Goal: Task Accomplishment & Management: Complete application form

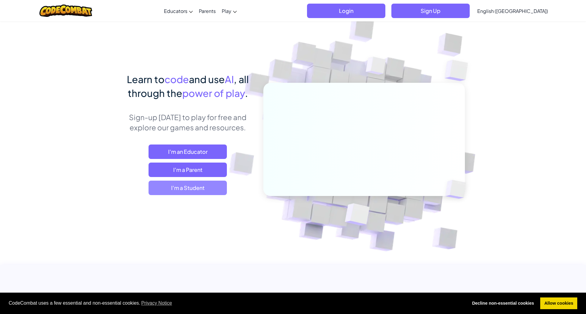
click at [205, 188] on span "I'm a Student" at bounding box center [188, 188] width 78 height 14
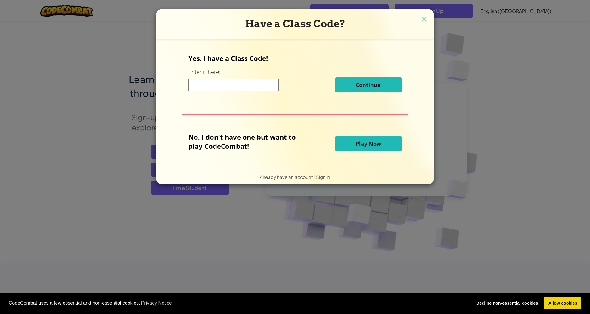
click at [209, 87] on input at bounding box center [234, 85] width 90 height 12
click at [421, 17] on img at bounding box center [425, 19] width 8 height 9
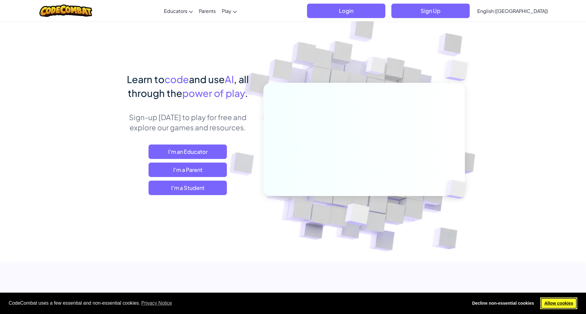
click at [563, 302] on link "Allow cookies" at bounding box center [558, 304] width 37 height 12
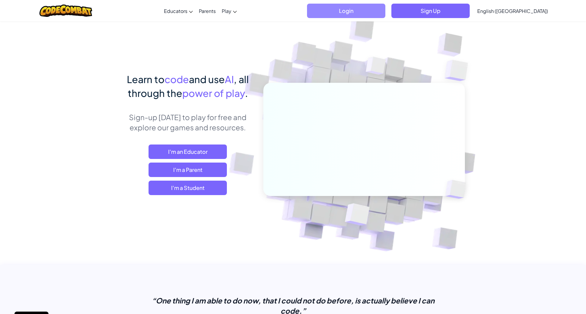
click at [385, 11] on span "Login" at bounding box center [346, 11] width 78 height 14
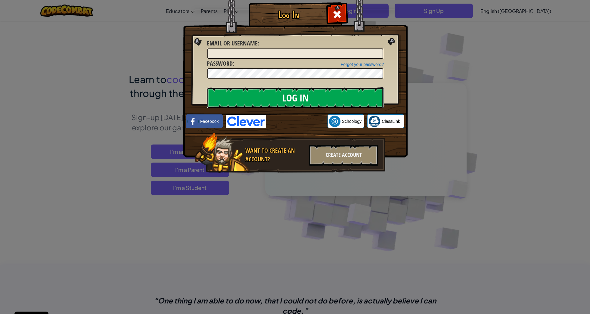
click at [315, 102] on input "Log In" at bounding box center [295, 97] width 177 height 21
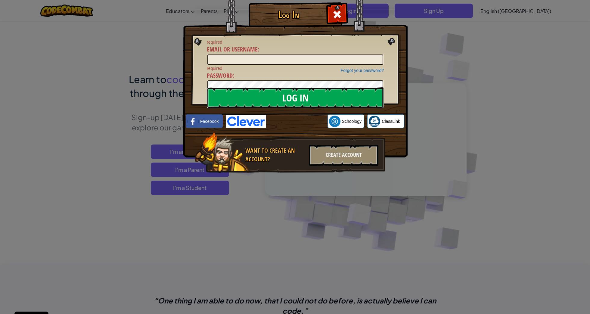
click at [301, 97] on input "Log In" at bounding box center [295, 97] width 177 height 21
click at [296, 97] on input "Log In" at bounding box center [295, 97] width 177 height 21
drag, startPoint x: 298, startPoint y: 97, endPoint x: 303, endPoint y: 99, distance: 5.7
click at [298, 97] on input "Log In" at bounding box center [295, 97] width 177 height 21
click at [303, 99] on input "Log In" at bounding box center [295, 97] width 177 height 21
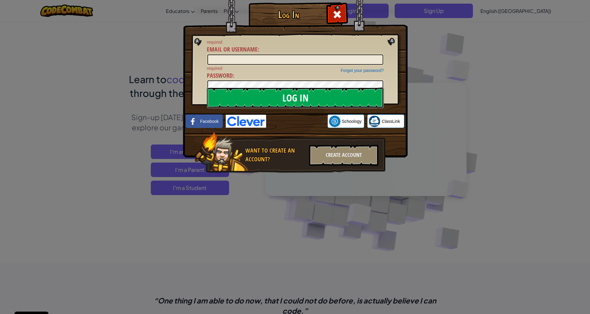
click at [303, 99] on input "Log In" at bounding box center [295, 97] width 177 height 21
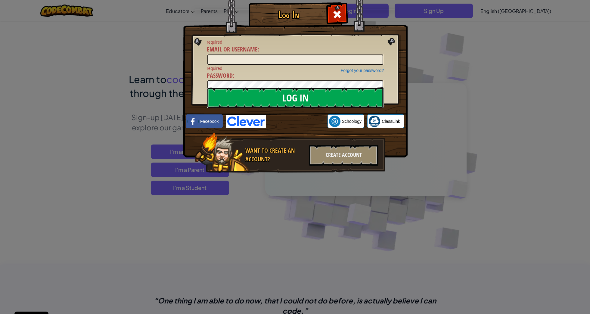
click at [303, 99] on input "Log In" at bounding box center [295, 97] width 177 height 21
click at [341, 152] on div "Create Account" at bounding box center [343, 155] width 69 height 21
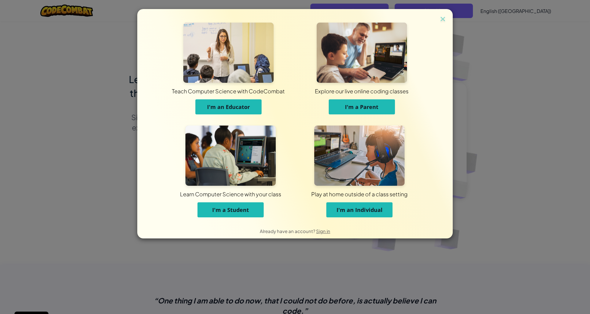
click at [374, 213] on span "I'm an Individual" at bounding box center [360, 209] width 46 height 7
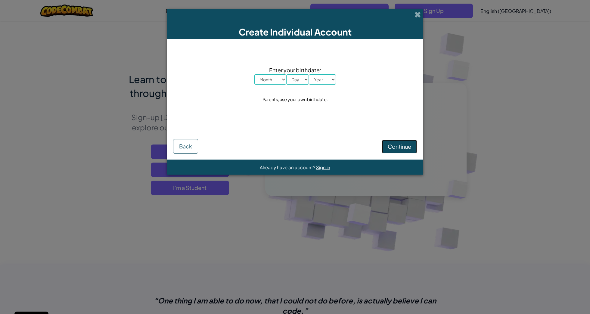
click at [398, 149] on span "Continue" at bounding box center [399, 146] width 23 height 7
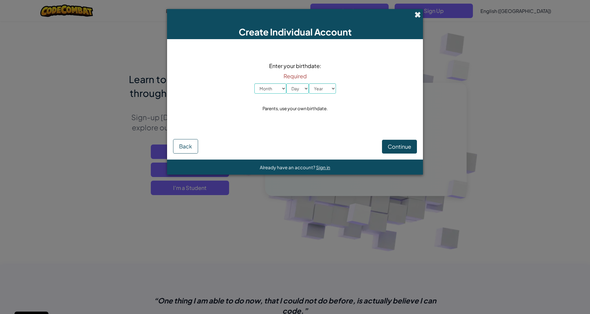
click at [419, 15] on span at bounding box center [418, 14] width 6 height 6
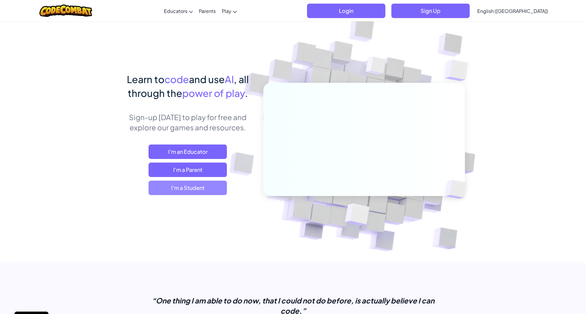
click at [204, 189] on span "I'm a Student" at bounding box center [188, 188] width 78 height 14
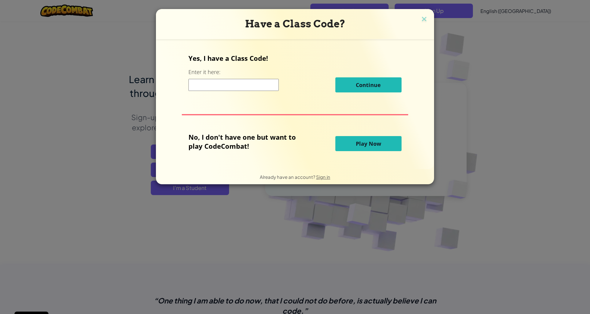
click at [363, 145] on span "Play Now" at bounding box center [368, 143] width 25 height 7
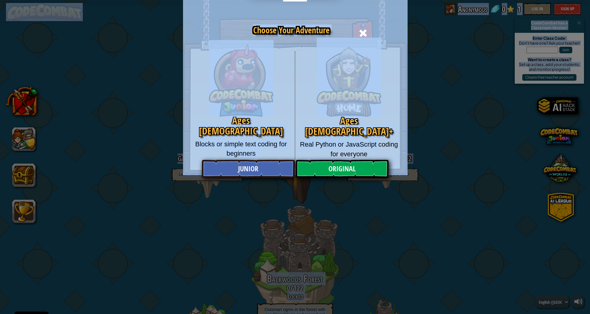
drag, startPoint x: 303, startPoint y: 149, endPoint x: 321, endPoint y: 152, distance: 18.7
click at [341, 168] on link "Original" at bounding box center [342, 169] width 93 height 18
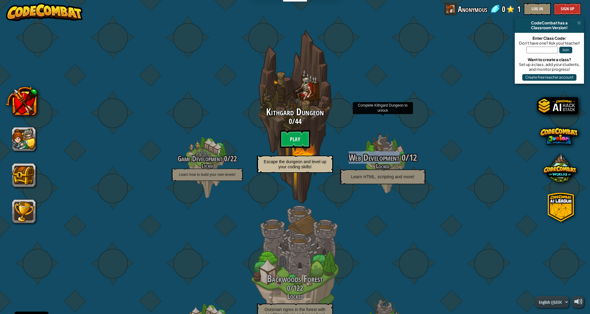
drag, startPoint x: 398, startPoint y: 160, endPoint x: 392, endPoint y: 146, distance: 15.1
click at [392, 146] on div "Web Development 0 / 12 Locked Learn HTML, scripting and more!" at bounding box center [383, 164] width 114 height 114
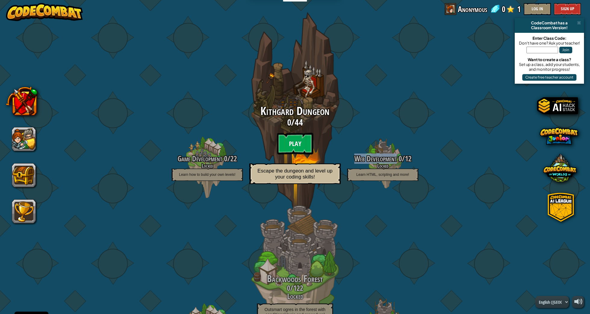
click at [291, 149] on btn "Play" at bounding box center [295, 144] width 36 height 22
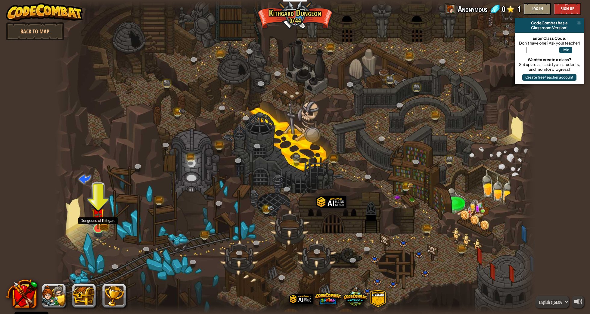
click at [102, 224] on img at bounding box center [98, 215] width 13 height 29
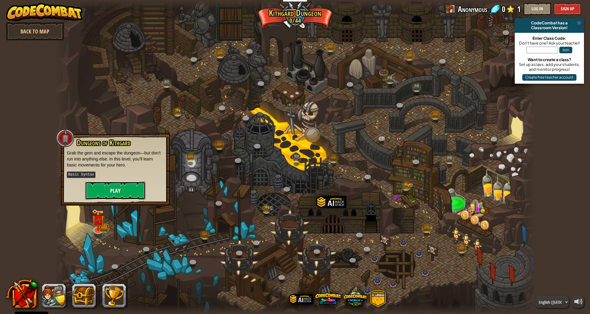
click at [111, 186] on button "Play" at bounding box center [115, 191] width 60 height 18
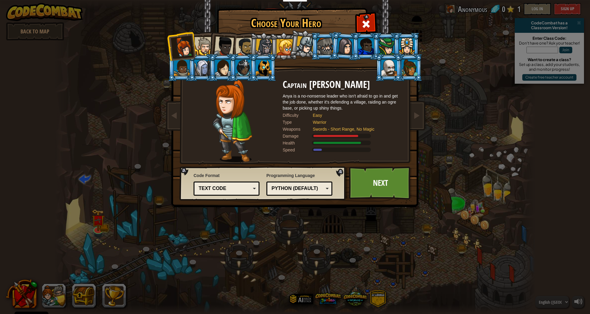
click at [327, 45] on div at bounding box center [326, 46] width 16 height 16
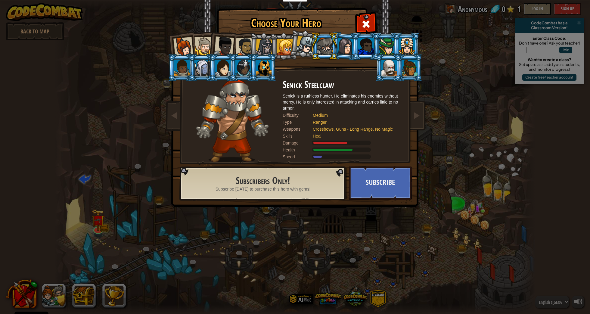
click at [187, 43] on div at bounding box center [184, 47] width 20 height 20
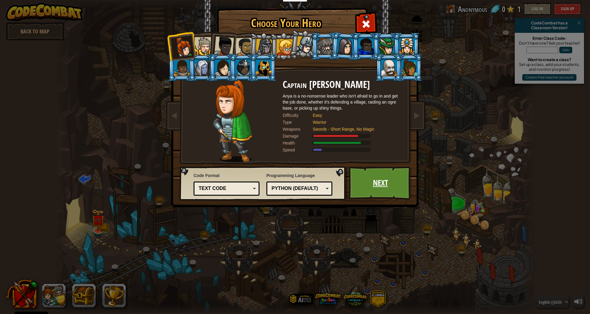
click at [392, 187] on link "Next" at bounding box center [380, 183] width 63 height 33
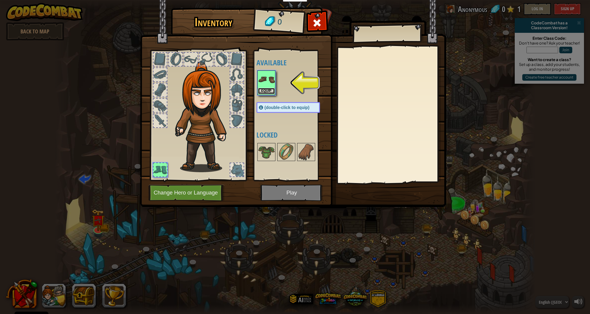
click at [266, 90] on button "Equip" at bounding box center [266, 91] width 17 height 6
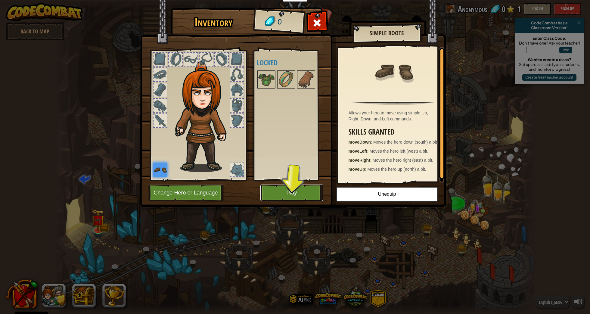
click at [292, 193] on button "Play" at bounding box center [292, 193] width 63 height 17
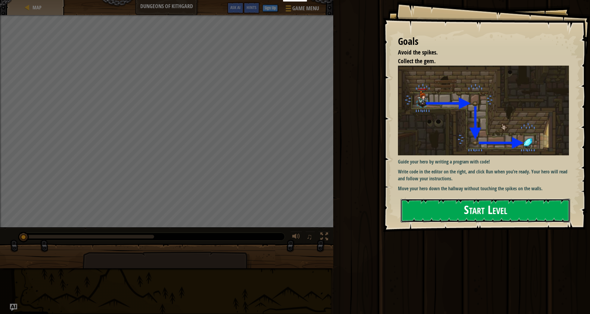
click at [484, 214] on button "Start Level" at bounding box center [486, 211] width 170 height 24
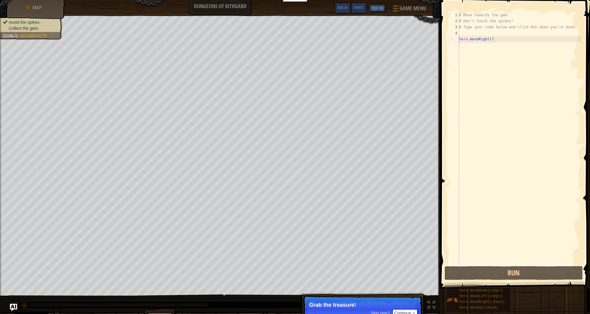
drag, startPoint x: 462, startPoint y: 45, endPoint x: 469, endPoint y: 46, distance: 7.6
click at [463, 45] on div "# Move towards the gem. # Don’t touch the spikes! # Type your code below and cl…" at bounding box center [519, 144] width 123 height 265
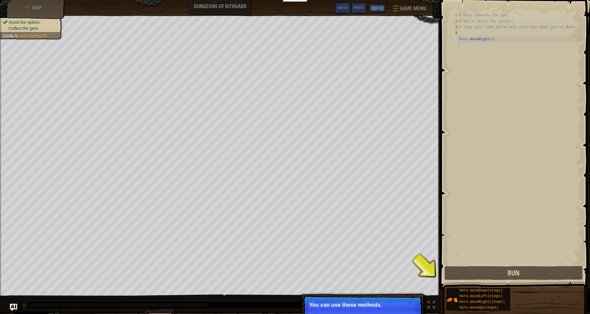
click at [463, 45] on div "# Move towards the gem. # Don’t touch the spikes! # Type your code below and cl…" at bounding box center [519, 144] width 123 height 265
click at [464, 44] on div "# Move towards the gem. # Don’t touch the spikes! # Type your code below and cl…" at bounding box center [519, 144] width 123 height 265
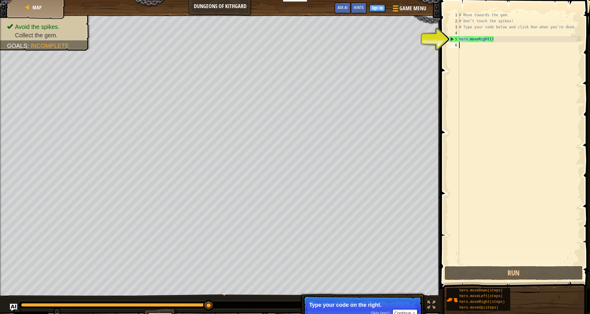
click at [512, 68] on div "# Move towards the gem. # Don’t touch the spikes! # Type your code below and cl…" at bounding box center [519, 144] width 123 height 265
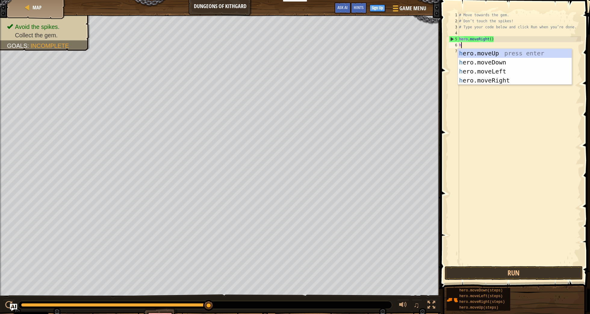
scroll to position [3, 0]
type textarea "he"
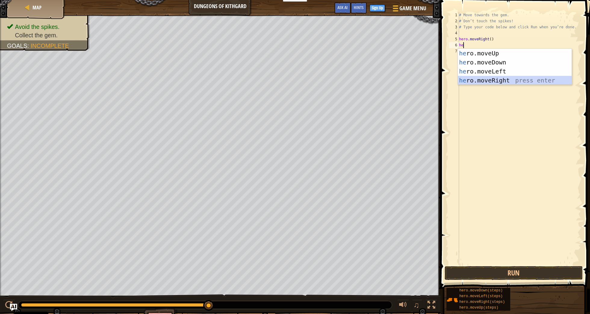
click at [499, 79] on div "he ro.moveUp press enter he ro.moveDown press enter he ro.moveLeft press enter …" at bounding box center [515, 76] width 114 height 54
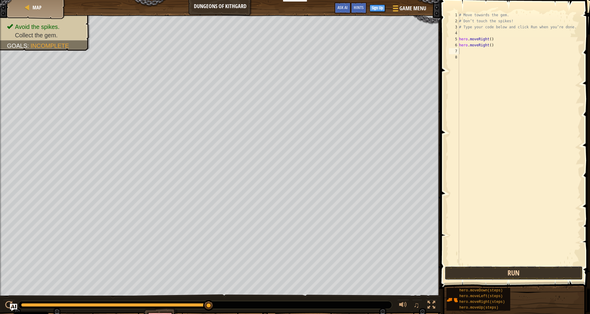
click at [474, 273] on button "Run" at bounding box center [514, 273] width 138 height 14
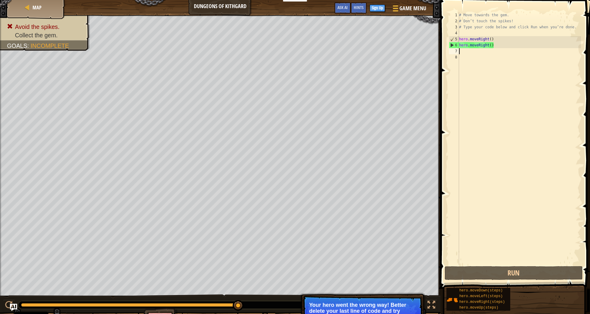
click at [465, 53] on div "# Move towards the gem. # Don’t touch the spikes! # Type your code below and cl…" at bounding box center [519, 144] width 123 height 265
click at [501, 43] on div "# Move towards the gem. # Don’t touch the spikes! # Type your code below and cl…" at bounding box center [519, 144] width 123 height 265
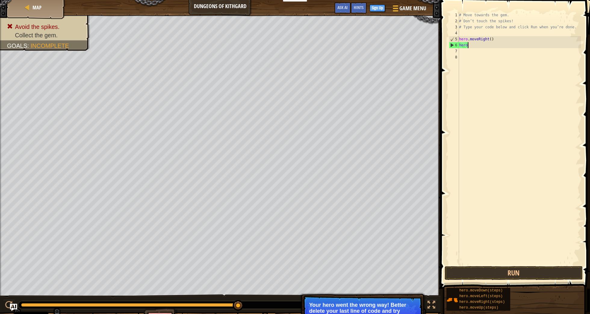
type textarea "h"
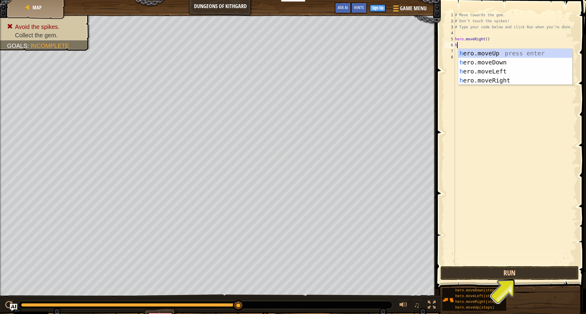
type textarea "h"
click at [502, 269] on button "Run" at bounding box center [509, 273] width 138 height 14
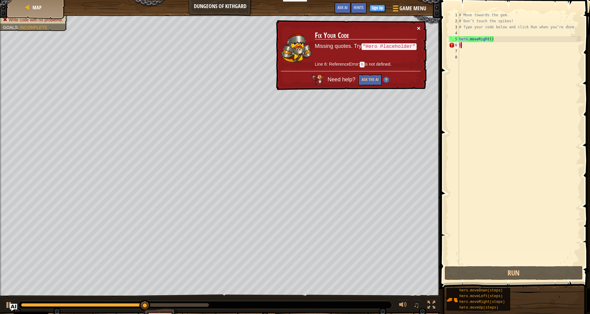
click at [418, 27] on button "×" at bounding box center [419, 28] width 4 height 6
click at [464, 44] on div "# Move towards the gem. # Don’t touch the spikes! # Type your code below and cl…" at bounding box center [519, 144] width 123 height 265
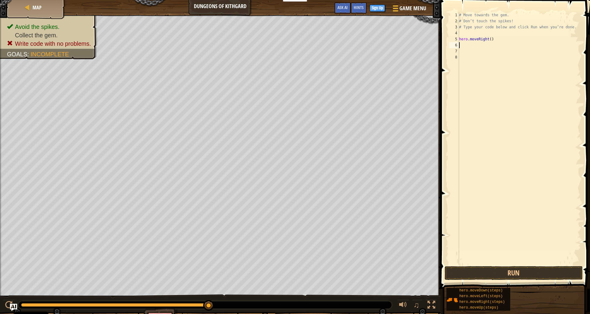
type textarea "h"
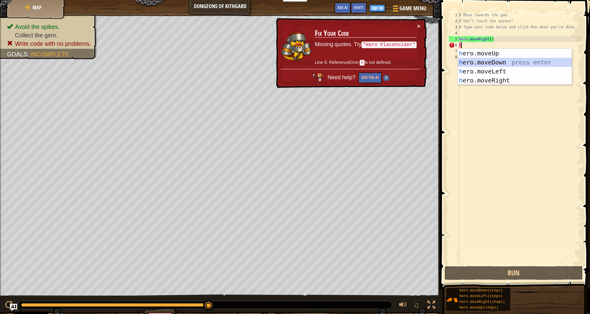
click at [492, 61] on div "h ero.moveUp press enter h ero.moveDown press enter h ero.moveLeft press enter …" at bounding box center [515, 76] width 114 height 54
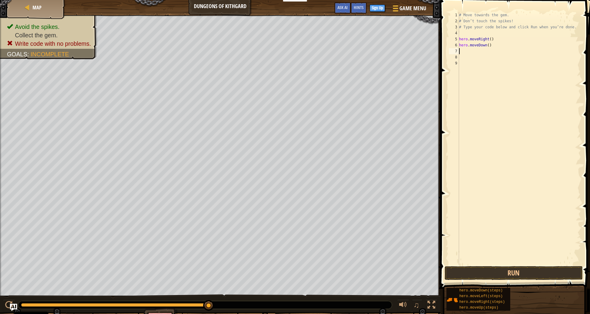
click at [490, 45] on div "# Move towards the gem. # Don’t touch the spikes! # Type your code below and cl…" at bounding box center [519, 144] width 123 height 265
click at [509, 268] on button "Run" at bounding box center [514, 273] width 138 height 14
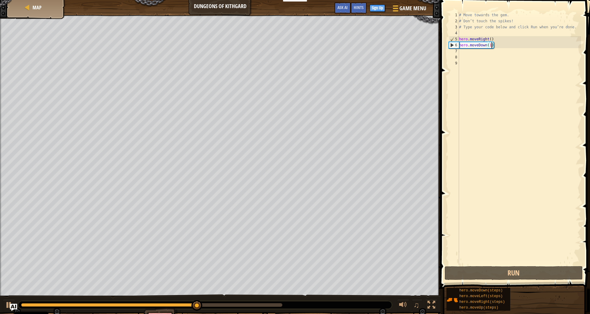
drag, startPoint x: 529, startPoint y: 5, endPoint x: 513, endPoint y: 19, distance: 21.3
click at [521, 10] on div "hero.moveDown(1) 1 2 3 4 5 6 7 8 9 # Move towards the gem. # Don’t touch the sp…" at bounding box center [515, 156] width 152 height 307
type textarea "# Move towards the gem."
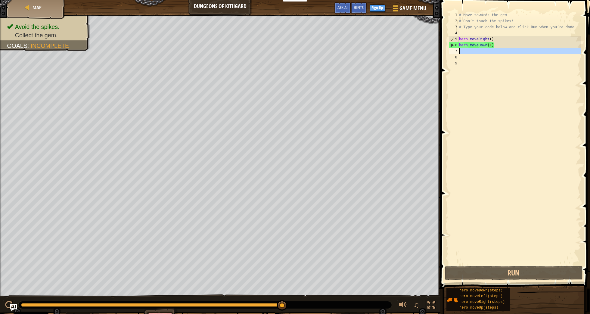
drag, startPoint x: 468, startPoint y: 57, endPoint x: 461, endPoint y: 51, distance: 9.4
click at [461, 50] on div "# Move towards the gem. # Don’t touch the spikes! # Type your code below and cl…" at bounding box center [519, 144] width 123 height 265
click at [461, 51] on div "# Move towards the gem. # Don’t touch the spikes! # Type your code below and cl…" at bounding box center [519, 144] width 123 height 265
type textarea "h"
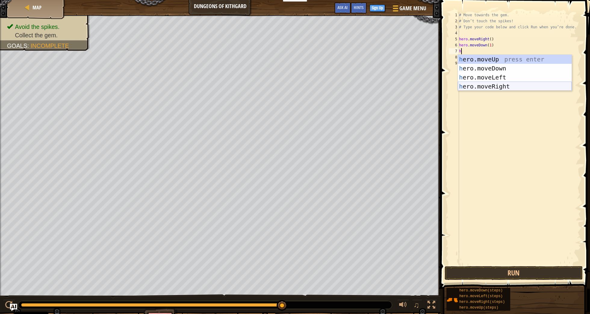
click at [499, 87] on div "h ero.moveUp press enter h ero.moveDown press enter h ero.moveLeft press enter …" at bounding box center [515, 82] width 114 height 54
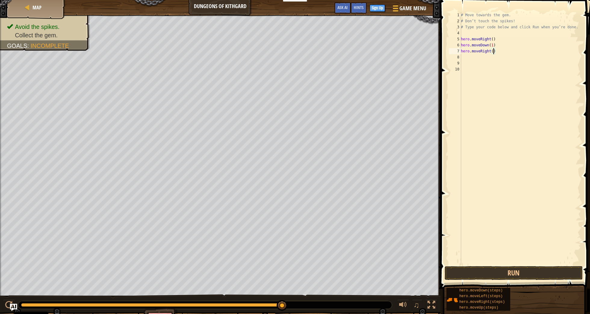
click at [494, 51] on div "# Move towards the gem. # Don’t touch the spikes! # Type your code below and cl…" at bounding box center [520, 144] width 121 height 265
type textarea "hero.moveRight(1)"
click at [517, 274] on button "Run" at bounding box center [514, 273] width 138 height 14
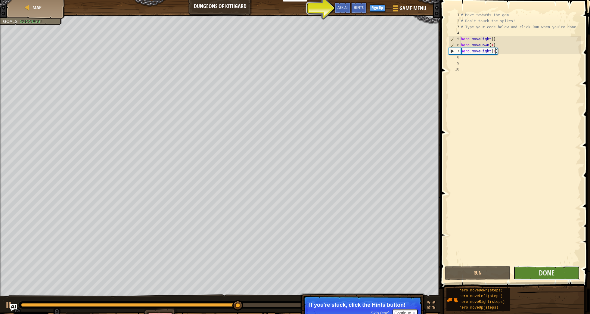
click at [530, 274] on button "Done" at bounding box center [547, 273] width 66 height 14
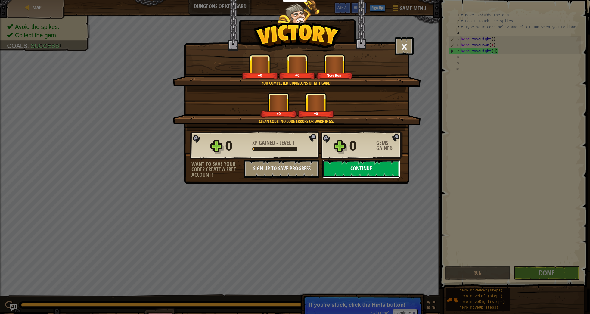
click at [361, 169] on button "Continue" at bounding box center [362, 169] width 78 height 18
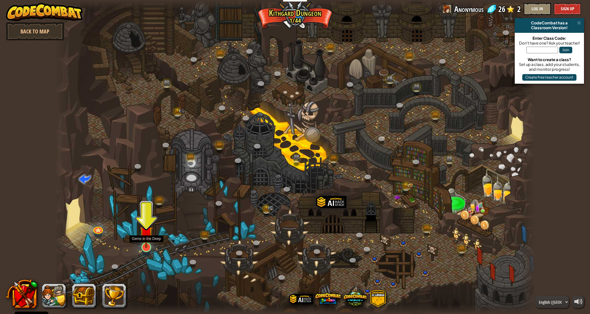
click at [145, 239] on img at bounding box center [146, 233] width 13 height 30
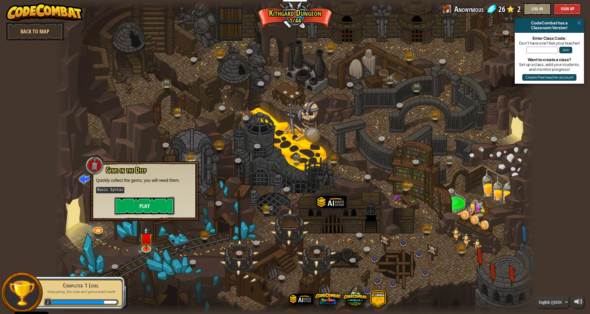
click at [146, 203] on button "Play" at bounding box center [144, 206] width 60 height 18
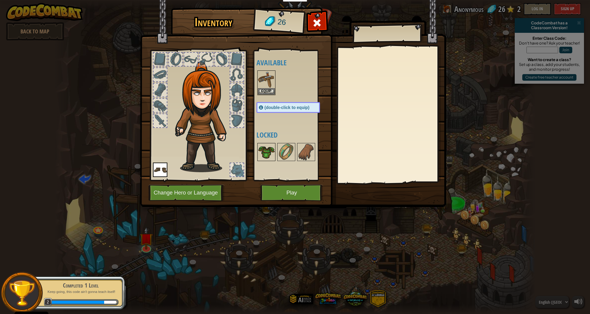
click at [268, 150] on img at bounding box center [266, 152] width 17 height 17
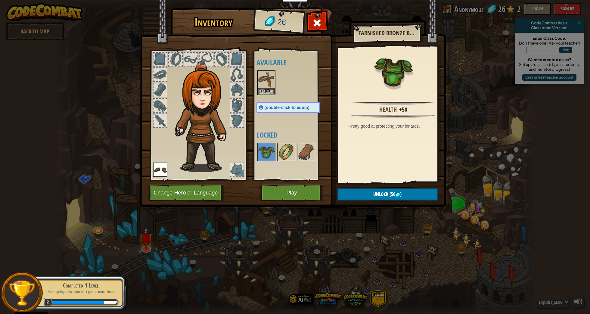
click at [290, 152] on img at bounding box center [286, 152] width 17 height 17
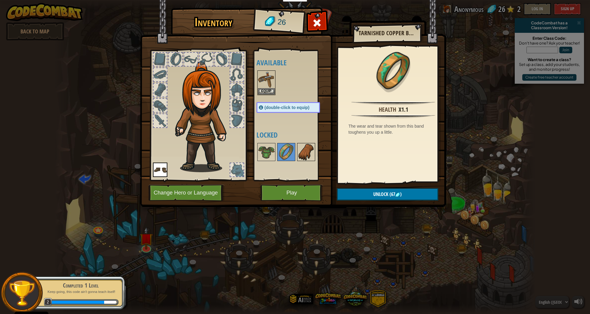
click at [309, 150] on img at bounding box center [306, 152] width 17 height 17
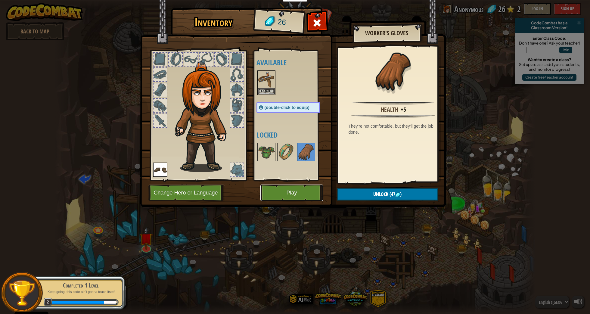
click at [292, 192] on button "Play" at bounding box center [292, 193] width 63 height 17
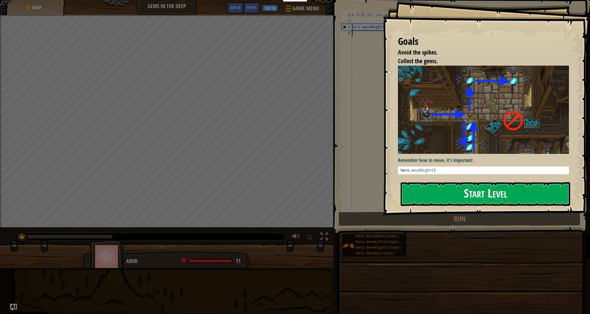
click at [449, 193] on button "Start Level" at bounding box center [486, 194] width 170 height 24
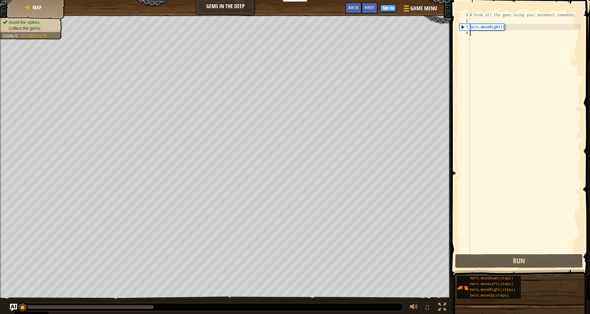
click at [473, 35] on div "# Grab all the gems using your movement commands. hero . moveRight ( )" at bounding box center [525, 138] width 112 height 253
type textarea "h"
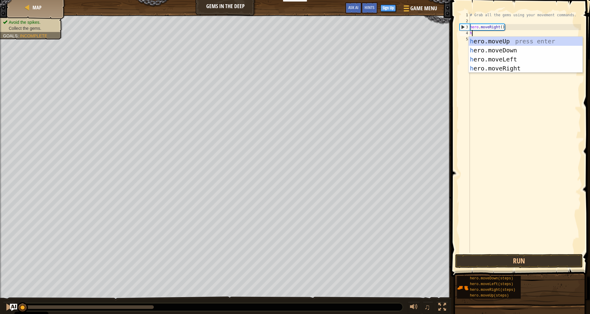
scroll to position [3, 0]
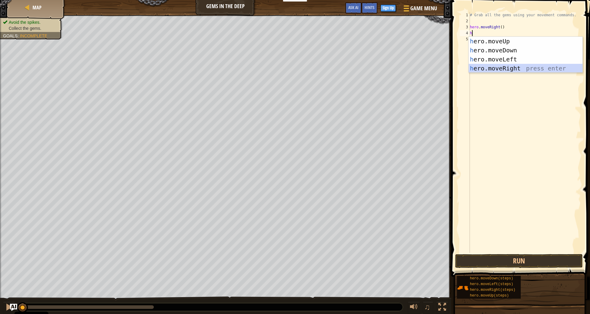
click at [503, 70] on div "h ero.moveUp press enter h ero.moveDown press enter h ero.moveLeft press enter …" at bounding box center [526, 64] width 114 height 54
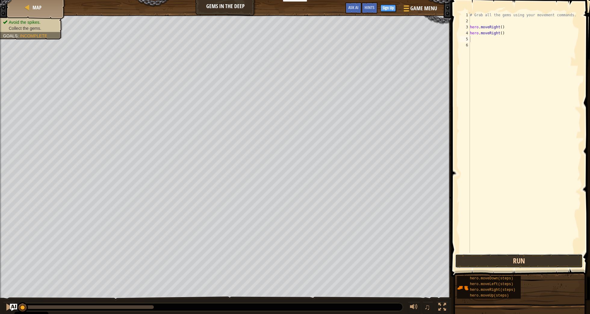
click at [509, 262] on button "Run" at bounding box center [520, 261] width 128 height 14
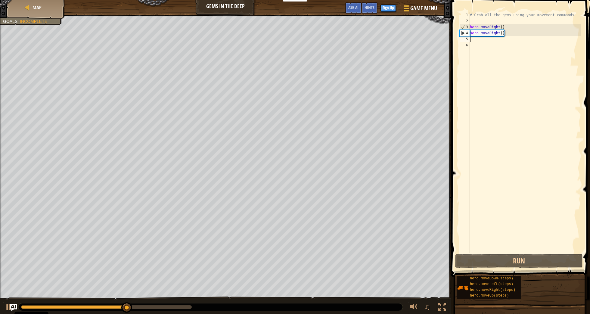
click at [509, 33] on div "# Grab all the gems using your movement commands. hero . moveRight ( ) hero . m…" at bounding box center [525, 138] width 112 height 253
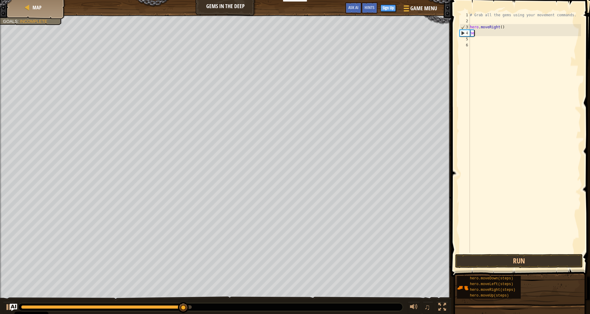
type textarea "h"
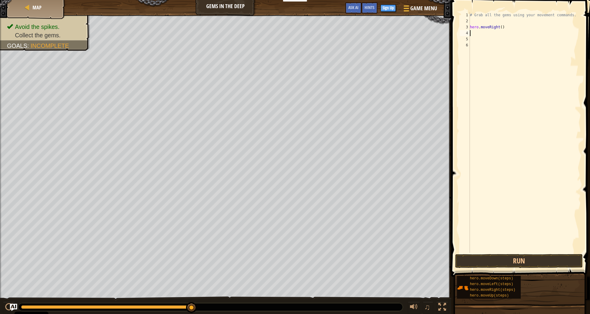
type textarea "h"
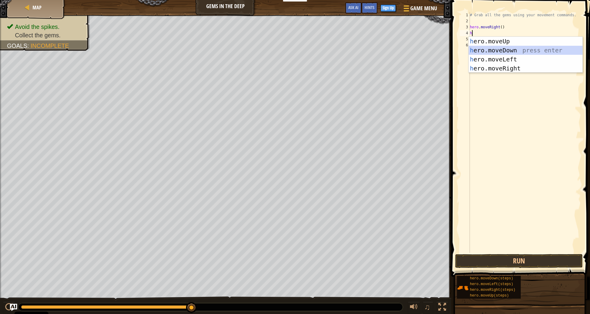
click at [505, 52] on div "h ero.moveUp press enter h ero.moveDown press enter h ero.moveLeft press enter …" at bounding box center [526, 64] width 114 height 54
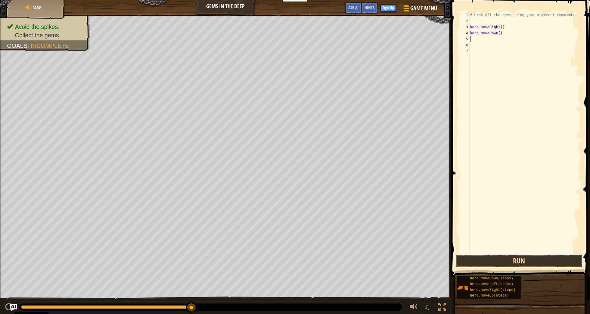
click at [521, 262] on button "Run" at bounding box center [520, 261] width 128 height 14
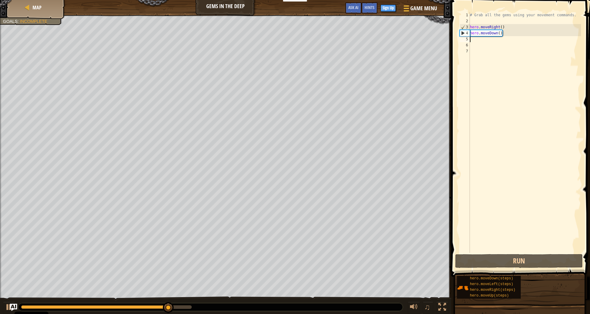
type textarea "h"
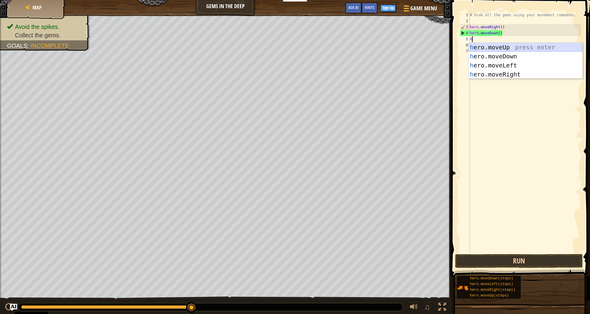
click at [496, 46] on div "h ero.moveUp press enter h ero.moveDown press enter h ero.moveLeft press enter …" at bounding box center [526, 70] width 114 height 54
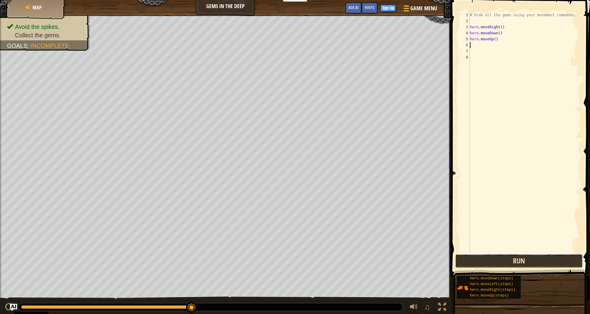
click at [510, 261] on button "Run" at bounding box center [520, 261] width 128 height 14
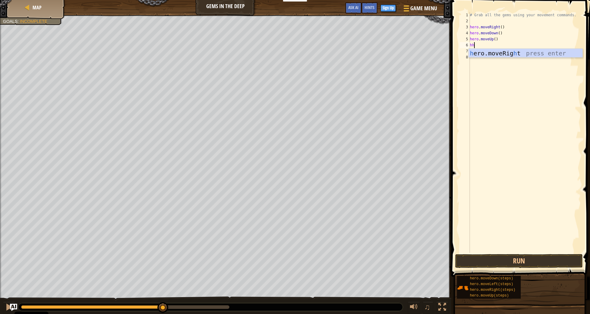
type textarea "h"
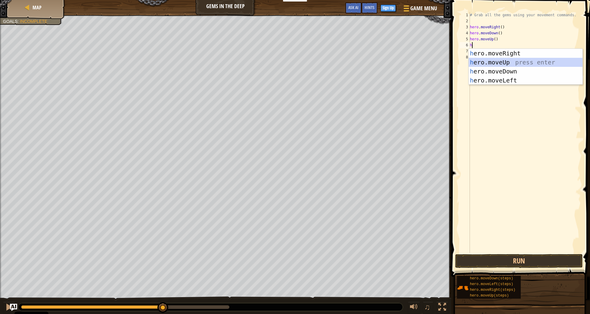
click at [497, 60] on div "h ero.moveRight press enter h ero.moveUp press enter h ero.moveDown press enter…" at bounding box center [526, 76] width 114 height 54
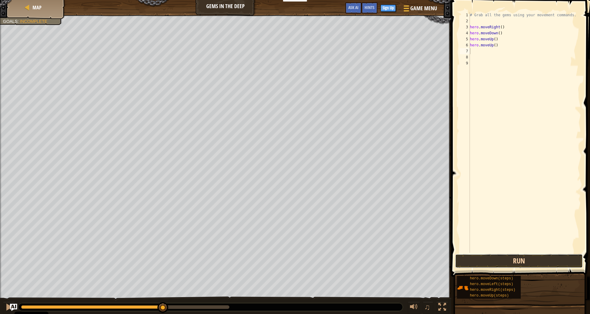
click at [495, 262] on button "Run" at bounding box center [520, 261] width 128 height 14
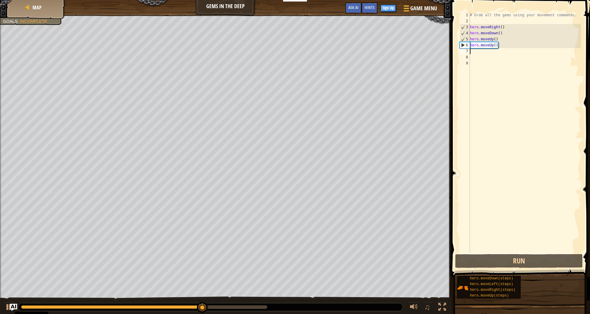
type textarea "h"
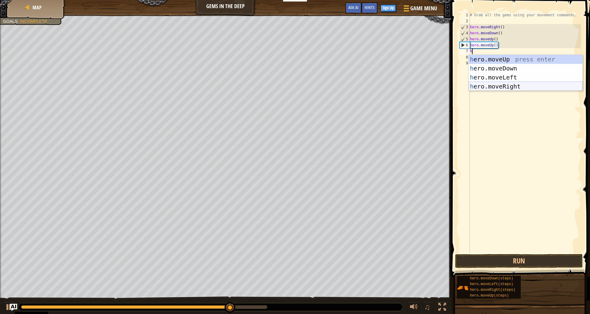
click at [512, 86] on div "h ero.moveUp press enter h ero.moveDown press enter h ero.moveLeft press enter …" at bounding box center [526, 82] width 114 height 54
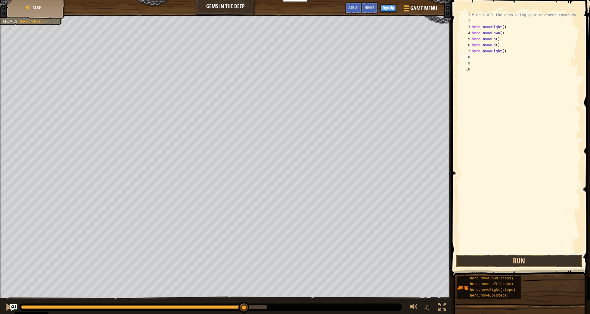
click at [516, 260] on button "Run" at bounding box center [520, 261] width 128 height 14
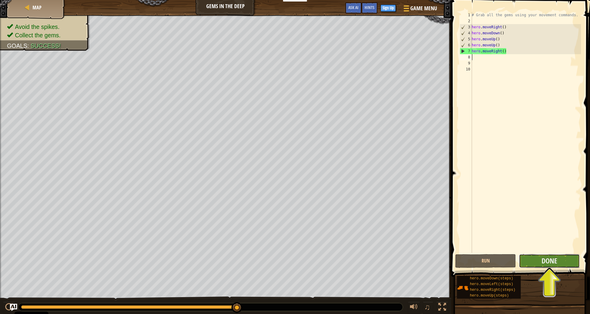
click at [529, 260] on button "Done" at bounding box center [549, 261] width 61 height 14
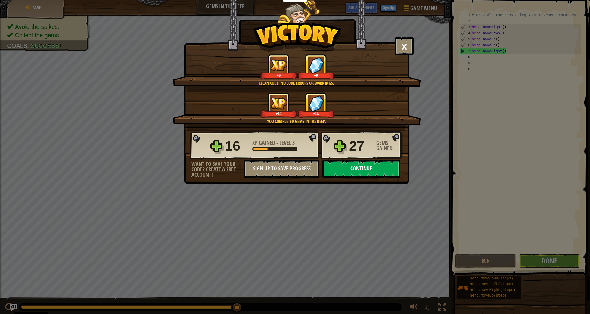
click at [364, 175] on button "Continue" at bounding box center [362, 169] width 78 height 18
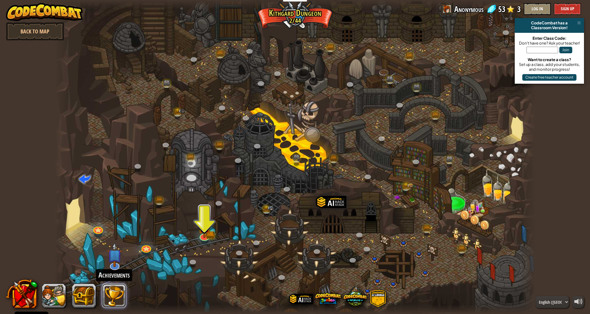
click at [116, 292] on button at bounding box center [114, 296] width 24 height 24
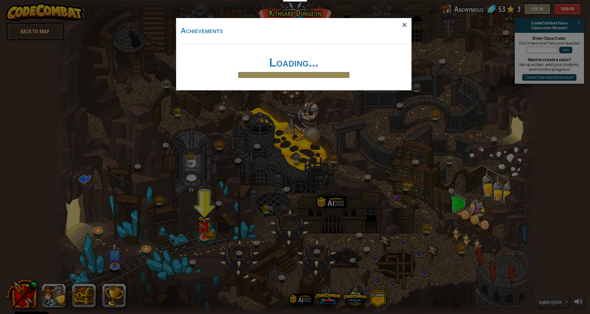
drag, startPoint x: 119, startPoint y: 245, endPoint x: 162, endPoint y: 222, distance: 49.5
click at [162, 222] on div "× Achievements Loading... Reticulating Splines... Loading..." at bounding box center [295, 157] width 590 height 314
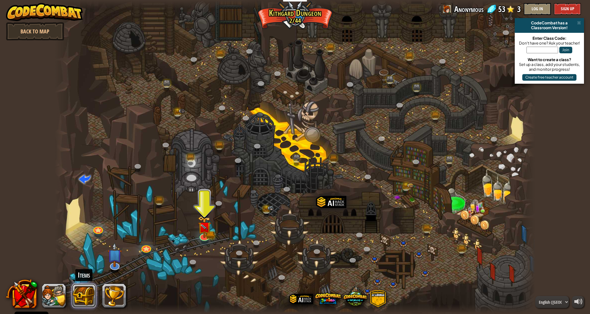
click at [83, 301] on button at bounding box center [84, 296] width 24 height 24
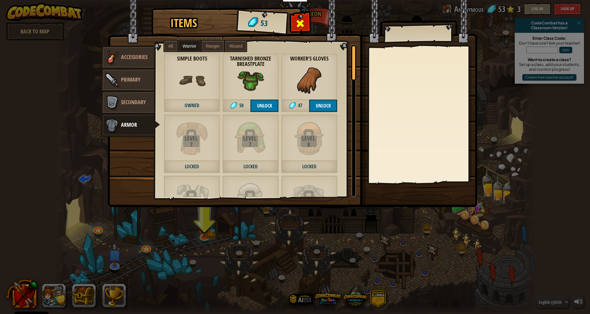
click at [304, 22] on span at bounding box center [301, 24] width 10 height 10
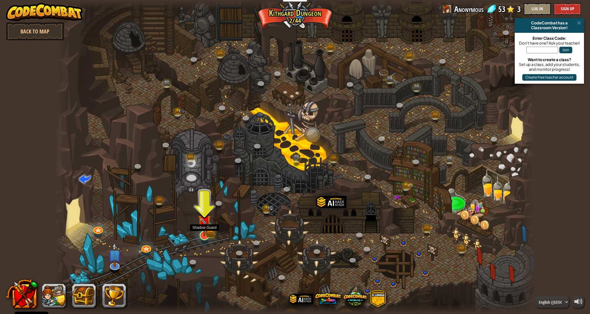
click at [208, 226] on img at bounding box center [205, 222] width 8 height 8
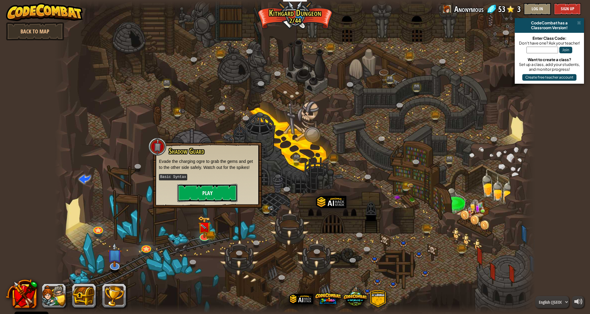
click at [210, 193] on button "Play" at bounding box center [207, 193] width 60 height 18
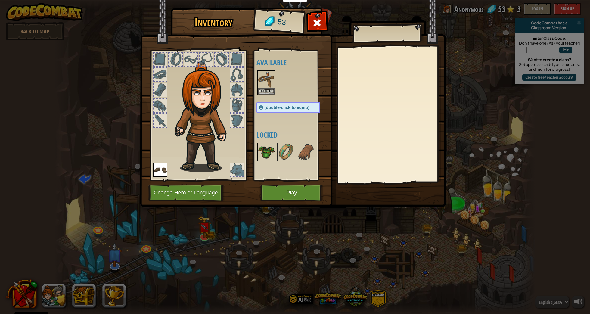
click at [267, 146] on img at bounding box center [266, 152] width 17 height 17
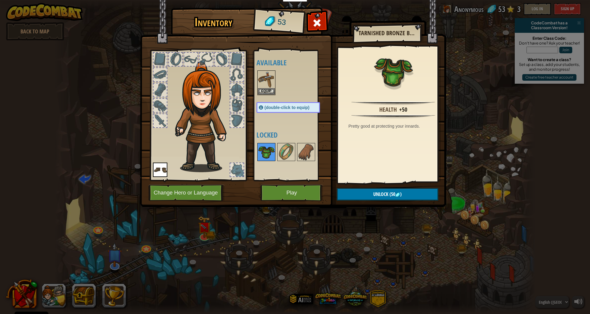
click at [267, 156] on img at bounding box center [266, 152] width 17 height 17
click at [374, 195] on span "Unlock" at bounding box center [381, 194] width 15 height 7
click at [371, 194] on button "Confirm" at bounding box center [388, 194] width 102 height 12
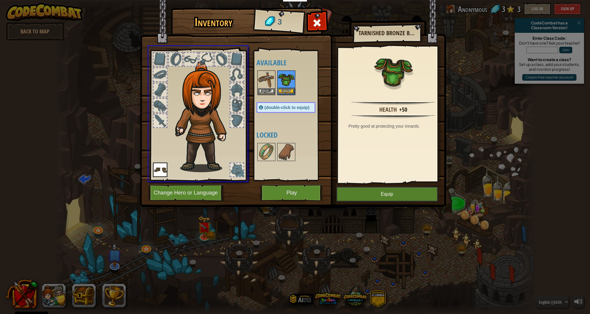
drag, startPoint x: 288, startPoint y: 78, endPoint x: 283, endPoint y: 95, distance: 17.5
click at [284, 78] on div "Inventory 3 Available Equip Equip Equip (double-click to equip) Locked Tarnishe…" at bounding box center [295, 157] width 590 height 314
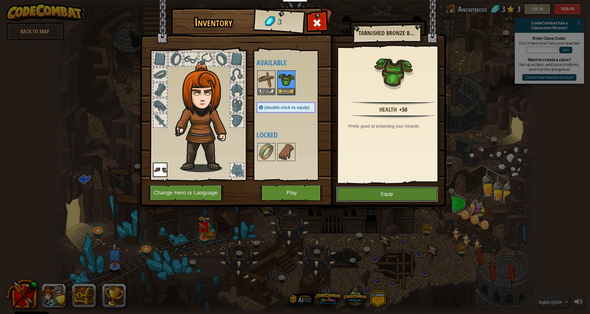
click at [378, 198] on button "Equip" at bounding box center [388, 194] width 102 height 15
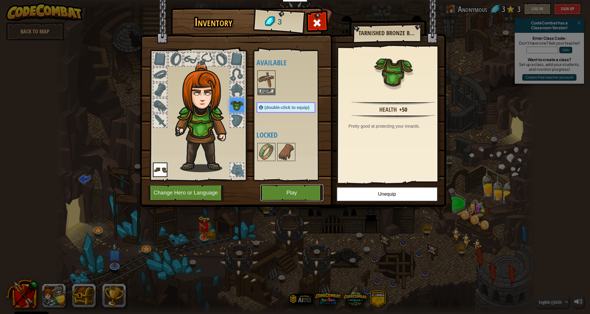
click at [297, 191] on button "Play" at bounding box center [292, 193] width 63 height 17
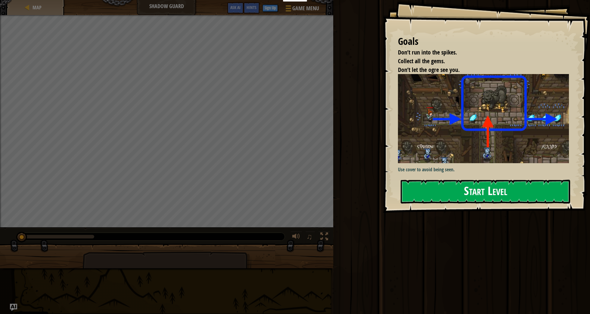
click at [428, 139] on div "Goals Don’t run into the spikes. Collect all the gems. Don’t let the ogre see y…" at bounding box center [486, 106] width 207 height 213
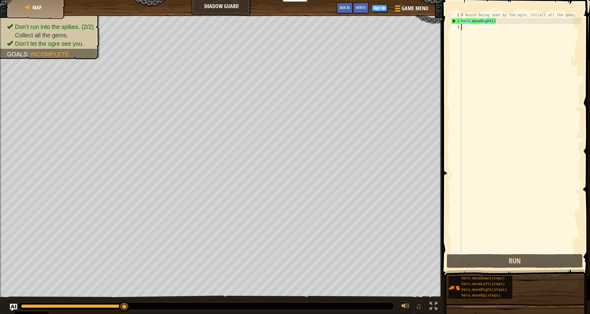
type textarea "h"
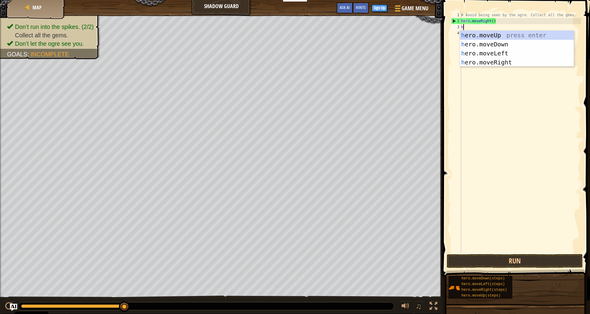
scroll to position [3, 0]
click at [494, 60] on div "h ero.moveUp press enter h ero.moveDown press enter h ero.moveLeft press enter …" at bounding box center [517, 58] width 114 height 54
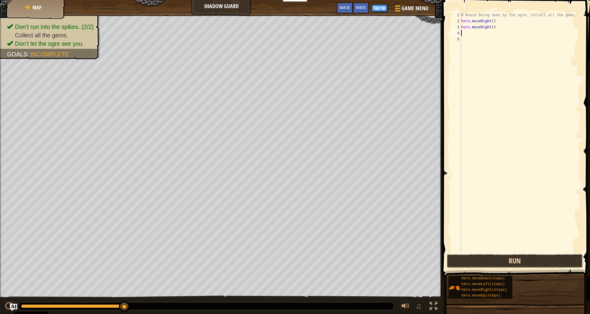
click at [515, 262] on button "Run" at bounding box center [515, 261] width 136 height 14
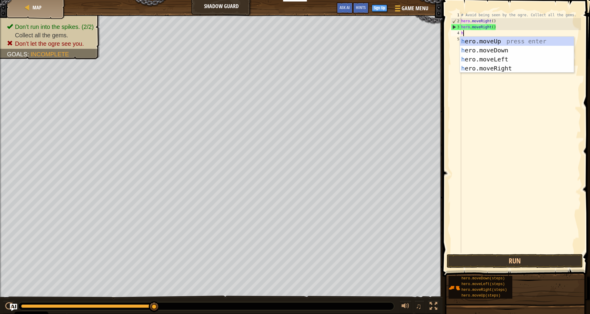
click at [498, 27] on div "# Avoid being seen by the ogre. Collect all the gems. hero . moveRight ( ) hero…" at bounding box center [520, 138] width 121 height 253
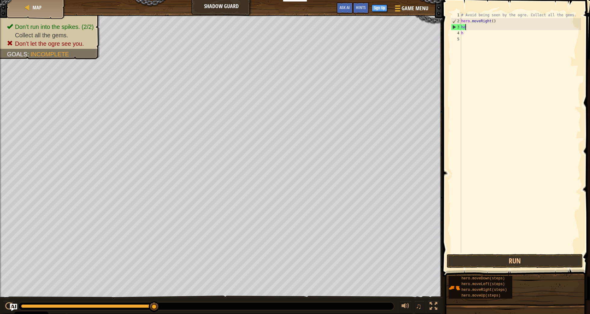
type textarea "h"
click at [464, 33] on div "# Avoid being seen by the ogre. Collect all the gems. hero . moveRight ( ) h" at bounding box center [520, 138] width 121 height 253
type textarea "h"
click at [463, 26] on div "# Avoid being seen by the ogre. Collect all the gems. hero . moveRight ( )" at bounding box center [520, 138] width 121 height 253
type textarea "h"
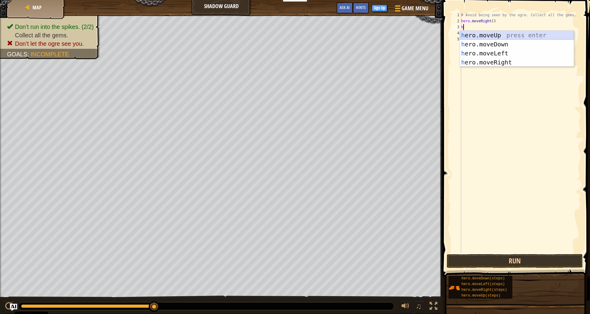
click at [490, 34] on div "h ero.moveUp press enter h ero.moveDown press enter h ero.moveLeft press enter …" at bounding box center [517, 58] width 114 height 54
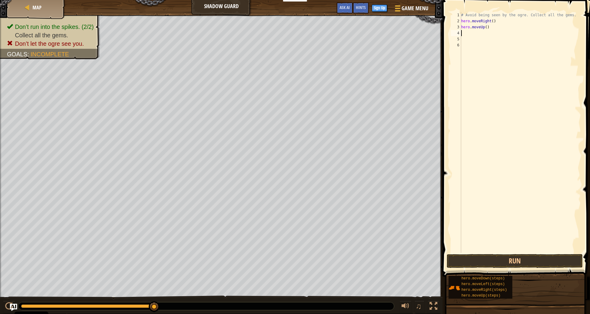
type textarea "h"
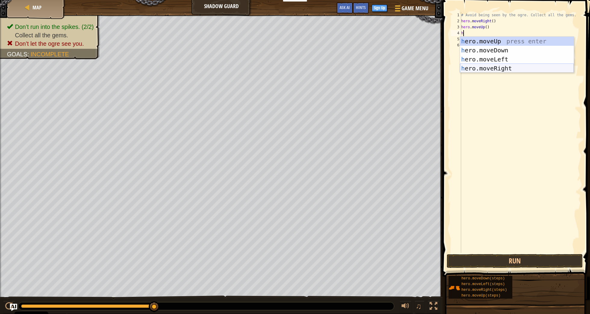
click at [499, 67] on div "h ero.moveUp press enter h ero.moveDown press enter h ero.moveLeft press enter …" at bounding box center [517, 64] width 114 height 54
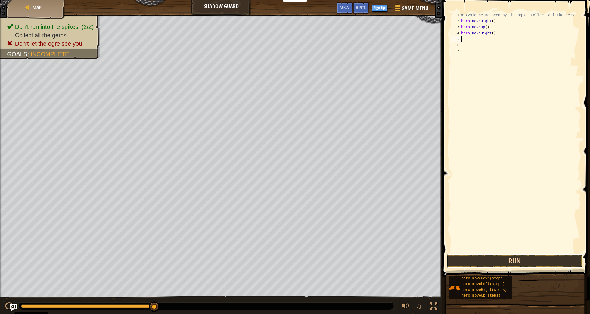
click at [526, 257] on button "Run" at bounding box center [515, 261] width 136 height 14
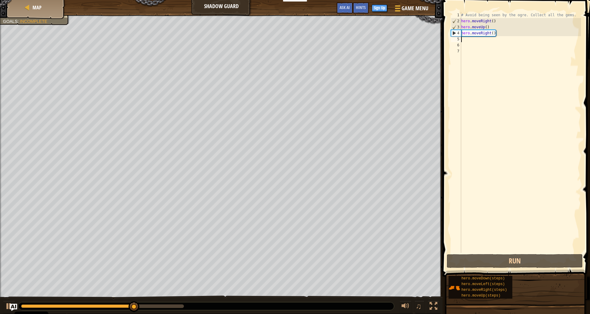
type textarea "h"
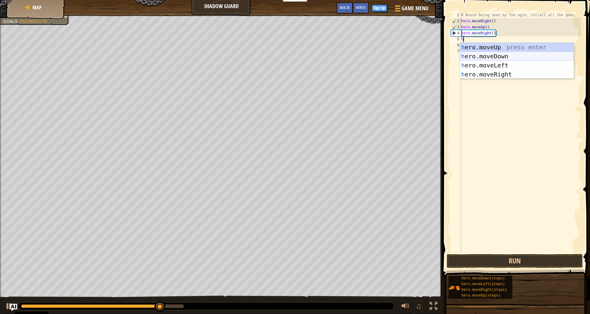
click at [493, 56] on div "h ero.moveUp press enter h ero.moveDown press enter h ero.moveLeft press enter …" at bounding box center [517, 70] width 114 height 54
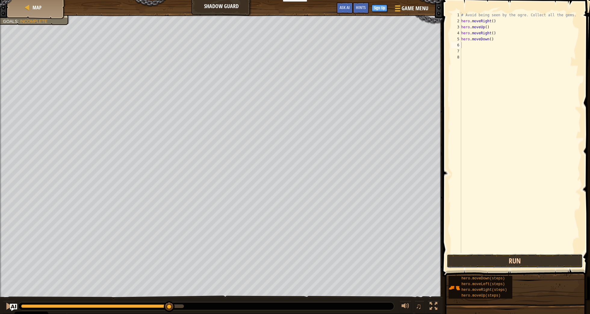
click at [509, 259] on button "Run" at bounding box center [515, 261] width 136 height 14
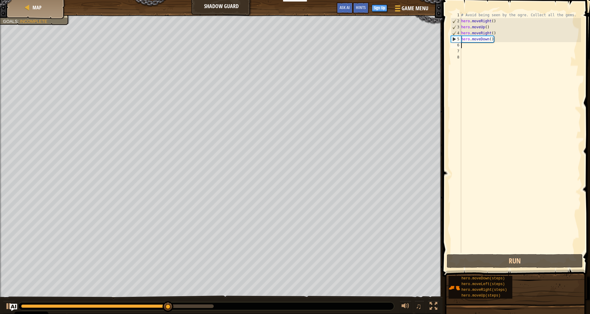
type textarea "h"
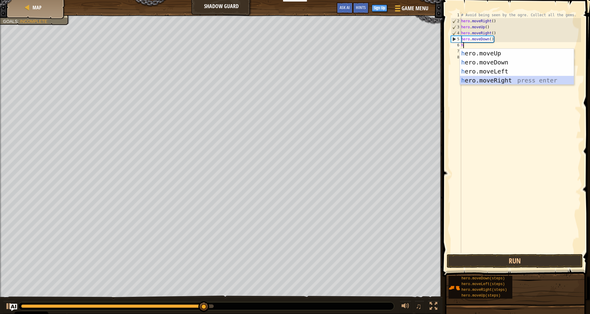
click at [504, 81] on div "h ero.moveUp press enter h ero.moveDown press enter h ero.moveLeft press enter …" at bounding box center [517, 76] width 114 height 54
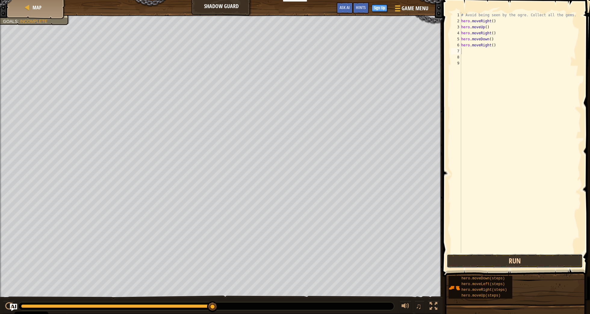
click at [528, 263] on button "Run" at bounding box center [515, 261] width 136 height 14
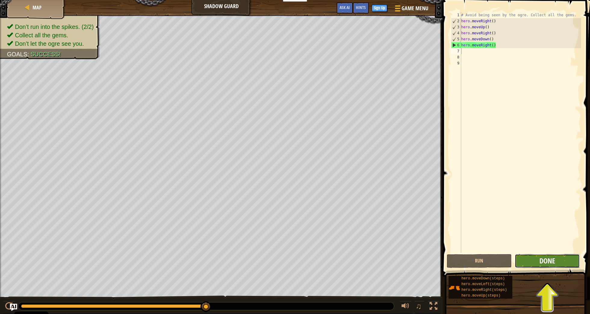
click at [540, 259] on span "Done" at bounding box center [548, 261] width 16 height 10
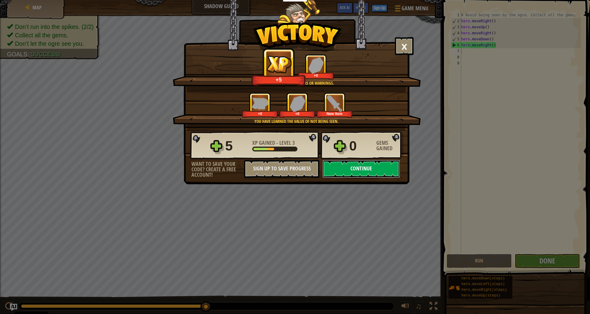
click at [357, 169] on button "Continue" at bounding box center [362, 169] width 78 height 18
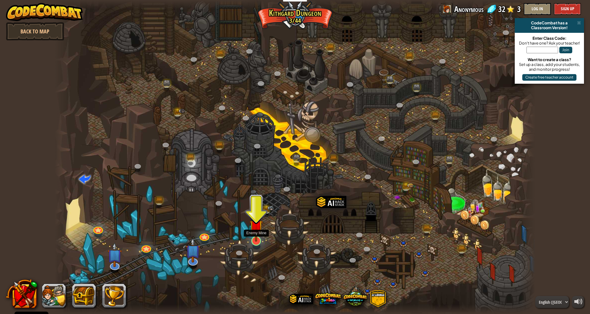
click at [255, 236] on img at bounding box center [256, 226] width 13 height 30
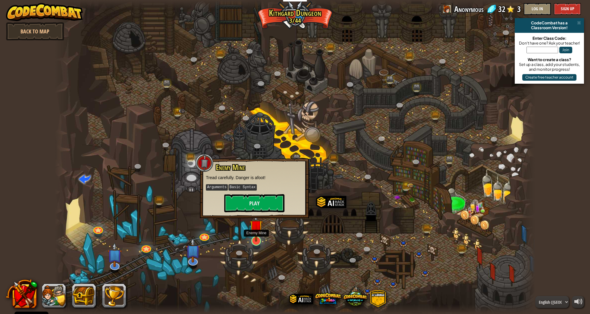
click at [255, 236] on img at bounding box center [256, 226] width 13 height 30
click at [255, 205] on button "Play" at bounding box center [254, 203] width 60 height 18
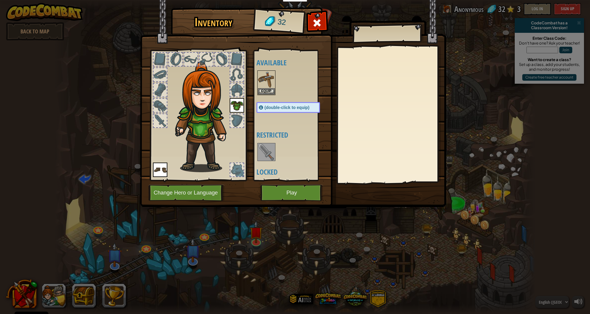
click at [271, 152] on img at bounding box center [266, 152] width 17 height 17
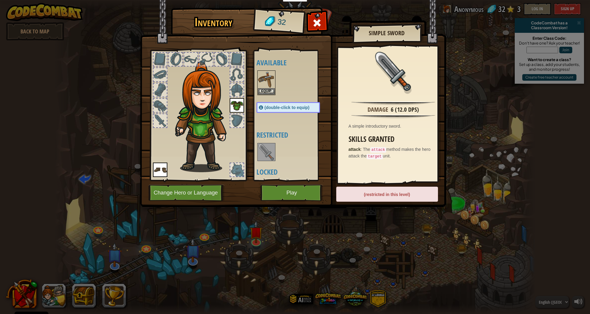
click at [362, 197] on div "(restricted in this level)" at bounding box center [388, 194] width 102 height 15
click at [373, 144] on div "Skills Granted attack : The attack method makes the hero attack the target unit." at bounding box center [395, 147] width 93 height 24
drag, startPoint x: 371, startPoint y: 131, endPoint x: 368, endPoint y: 132, distance: 3.1
click at [368, 132] on div "Damage 6 (12.0 DPS) A simple introductory sword. Skills Granted attack : The at…" at bounding box center [393, 114] width 111 height 135
drag, startPoint x: 354, startPoint y: 134, endPoint x: 351, endPoint y: 134, distance: 3.6
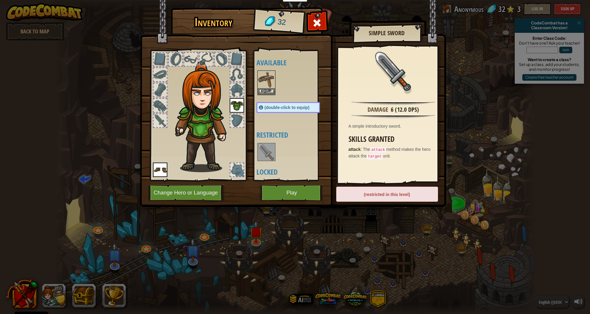
click at [351, 134] on div "Damage 6 (12.0 DPS) A simple introductory sword. Skills Granted attack : The at…" at bounding box center [393, 114] width 111 height 135
click at [266, 89] on button "Equip" at bounding box center [266, 91] width 17 height 6
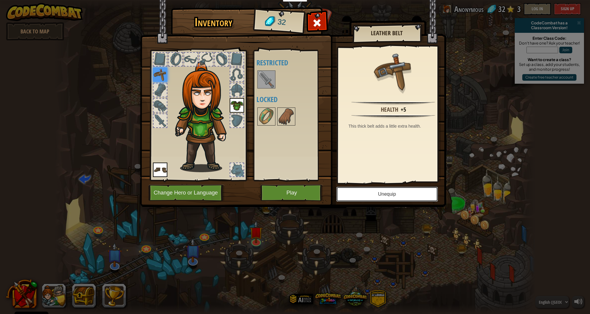
click at [369, 191] on button "Unequip" at bounding box center [388, 194] width 102 height 15
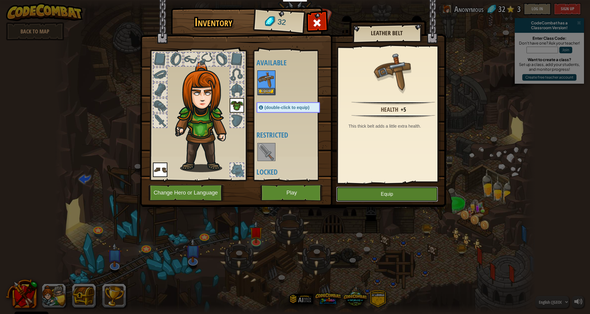
click at [371, 196] on button "Equip" at bounding box center [388, 194] width 102 height 15
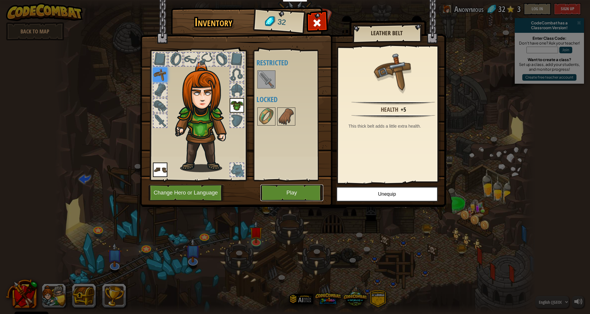
click at [294, 191] on button "Play" at bounding box center [292, 193] width 63 height 17
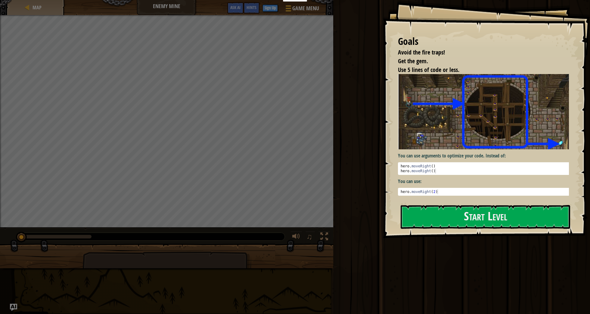
drag, startPoint x: 421, startPoint y: 140, endPoint x: 422, endPoint y: 158, distance: 18.1
click at [421, 140] on img at bounding box center [486, 111] width 176 height 75
click at [436, 216] on button "Start Level" at bounding box center [486, 217] width 170 height 24
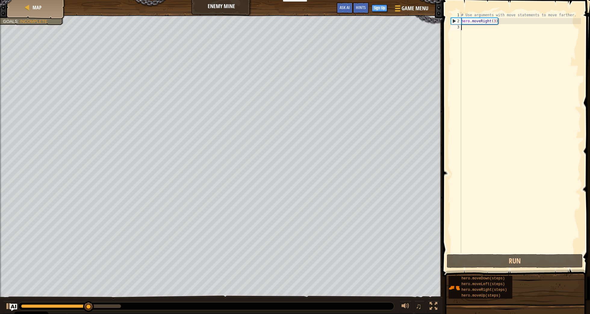
type textarea "h"
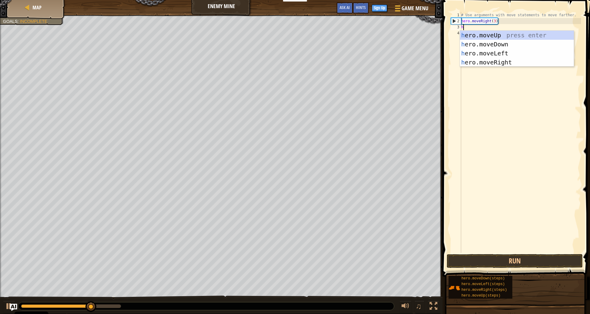
scroll to position [3, 0]
click at [487, 33] on div "h ero.moveUp press enter h ero.moveDown press enter h ero.moveLeft press enter …" at bounding box center [517, 58] width 114 height 54
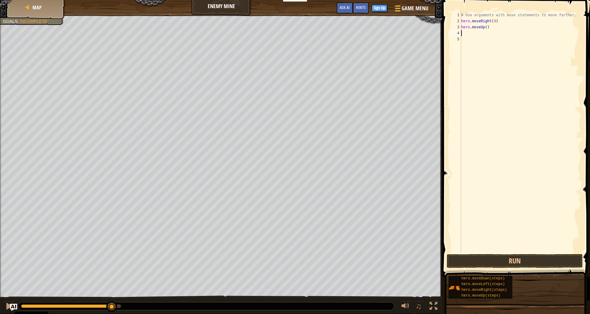
type textarea "h"
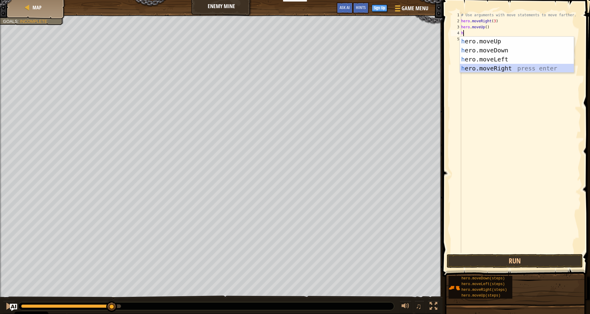
click at [498, 67] on div "h ero.moveUp press enter h ero.moveDown press enter h ero.moveLeft press enter …" at bounding box center [517, 64] width 114 height 54
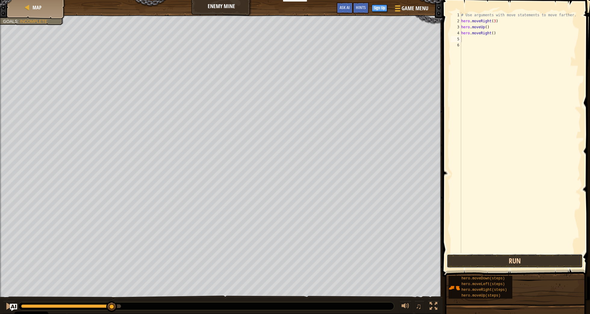
click at [514, 256] on button "Run" at bounding box center [515, 261] width 136 height 14
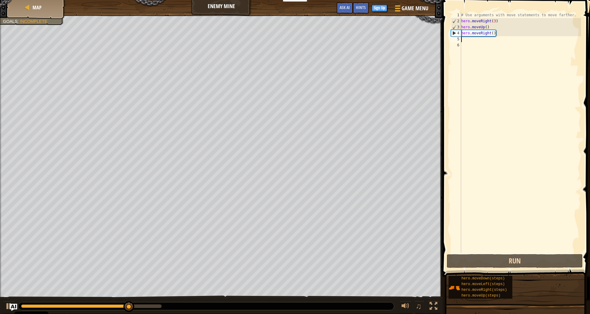
type textarea "h"
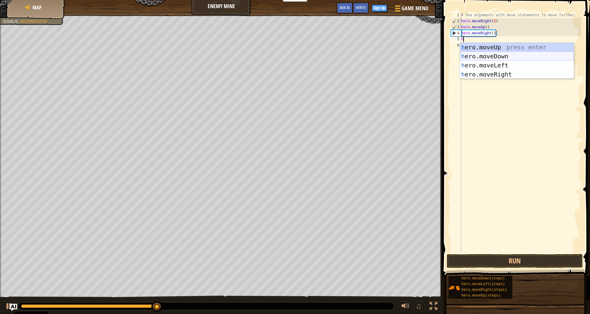
click at [490, 56] on div "h ero.moveUp press enter h ero.moveDown press enter h ero.moveLeft press enter …" at bounding box center [517, 70] width 114 height 54
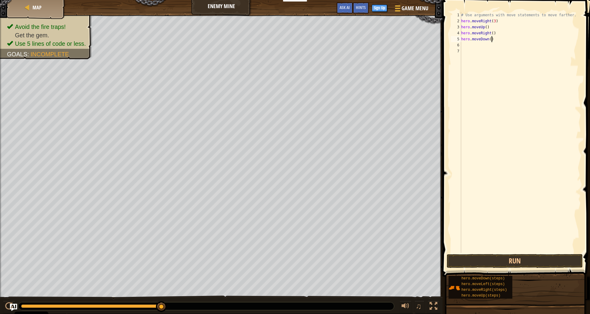
click at [493, 39] on div "# Use arguments with move statements to move farther. hero . moveRight ( 3 ) he…" at bounding box center [520, 138] width 121 height 253
click at [503, 259] on button "Run" at bounding box center [515, 261] width 136 height 14
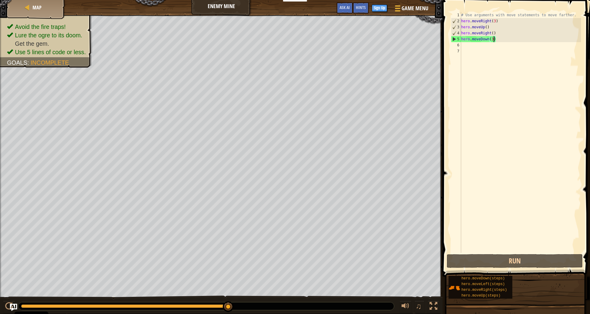
scroll to position [3, 3]
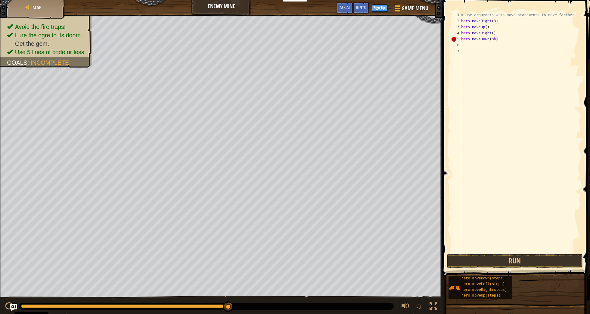
type textarea "hero.moveDown(3)"
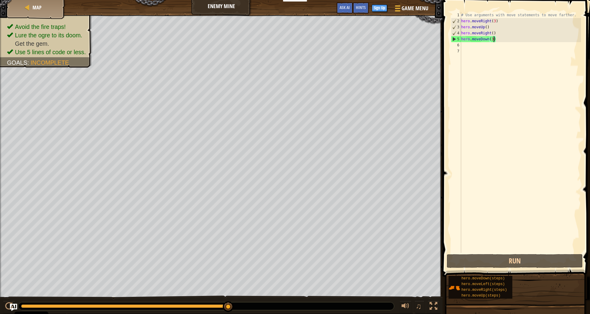
click at [464, 45] on div "# Use arguments with move statements to move farther. hero . moveRight ( 3 ) he…" at bounding box center [520, 138] width 121 height 253
type textarea "h"
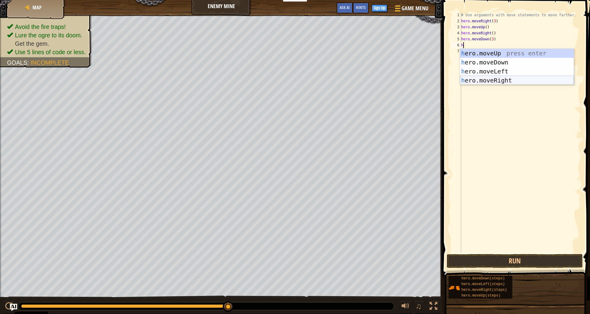
click at [503, 81] on div "h ero.moveUp press enter h ero.moveDown press enter h ero.moveLeft press enter …" at bounding box center [517, 76] width 114 height 54
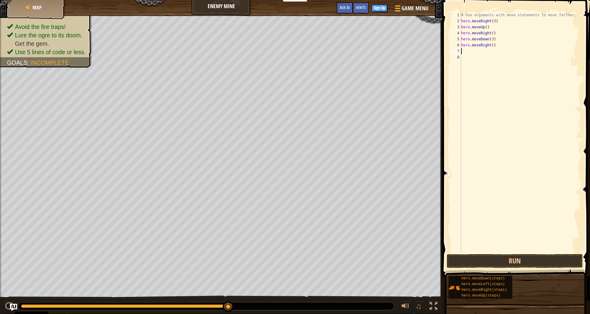
click at [494, 45] on div "# Use arguments with move statements to move farther. hero . moveRight ( 3 ) he…" at bounding box center [520, 138] width 121 height 253
type textarea "hero.moveRight(3)"
click at [503, 258] on button "Run" at bounding box center [515, 261] width 136 height 14
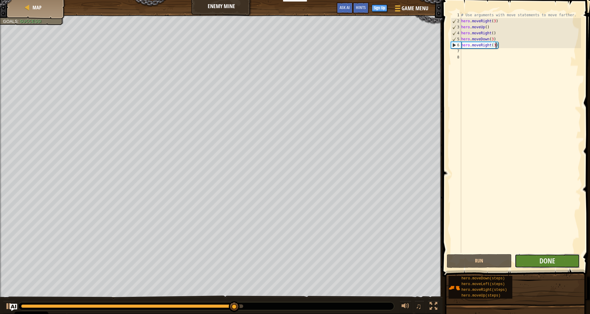
click at [539, 259] on button "Done" at bounding box center [547, 261] width 65 height 14
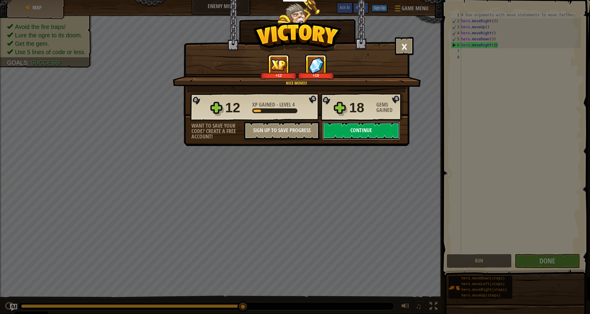
click at [365, 132] on button "Continue" at bounding box center [362, 131] width 78 height 18
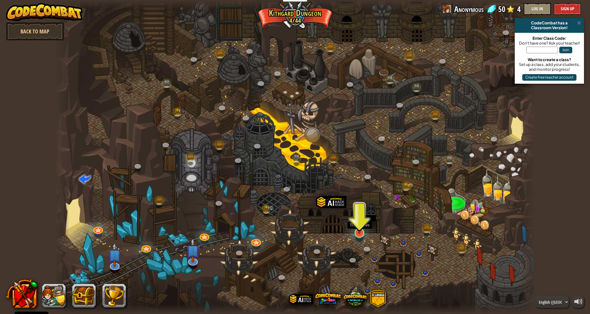
click at [357, 223] on img at bounding box center [359, 219] width 13 height 30
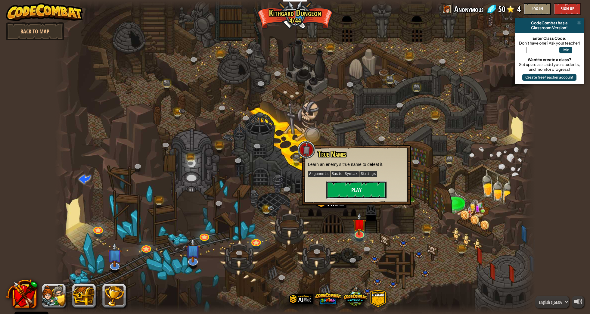
click at [350, 190] on button "Play" at bounding box center [357, 190] width 60 height 18
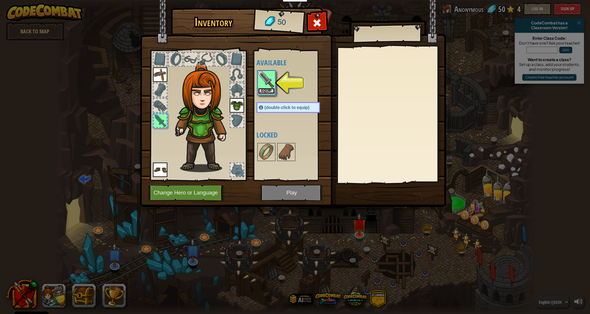
click at [263, 91] on button "Equip" at bounding box center [266, 91] width 17 height 6
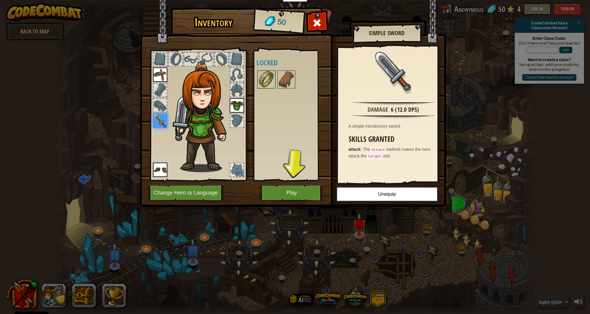
click at [265, 80] on img at bounding box center [266, 79] width 17 height 17
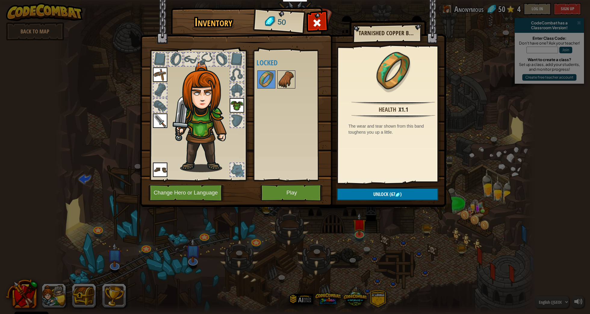
click at [293, 83] on img at bounding box center [286, 79] width 17 height 17
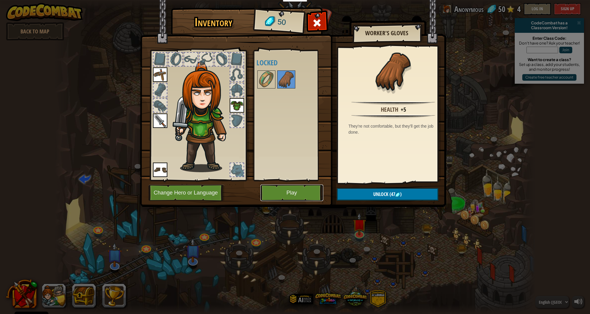
click at [288, 193] on button "Play" at bounding box center [292, 193] width 63 height 17
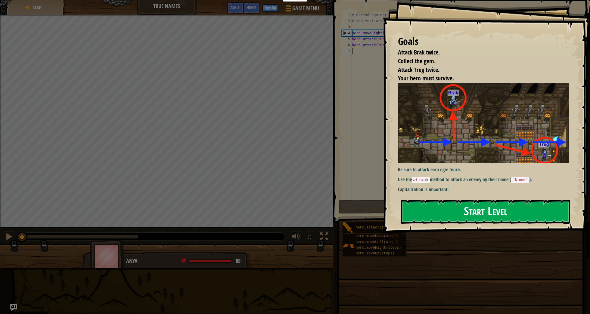
click at [421, 135] on div "Goals Attack Brak twice. Collect the gem. Attack Treg twice. Your hero must sur…" at bounding box center [486, 116] width 207 height 233
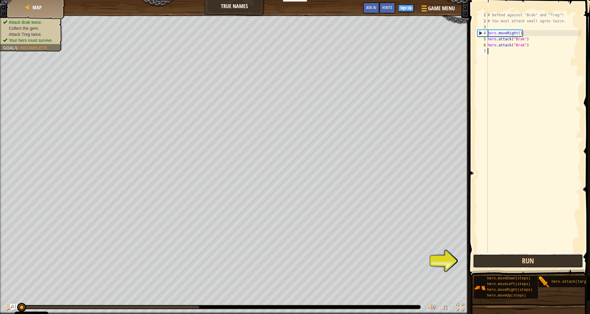
click at [532, 262] on button "Run" at bounding box center [528, 261] width 111 height 14
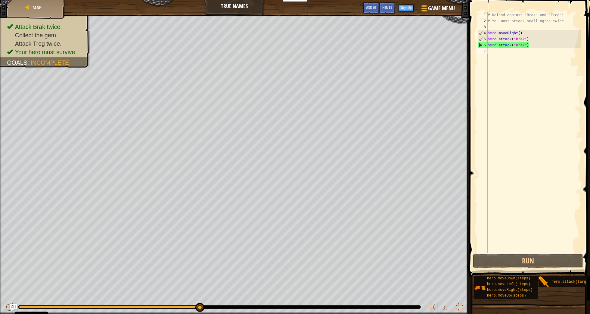
type textarea "h"
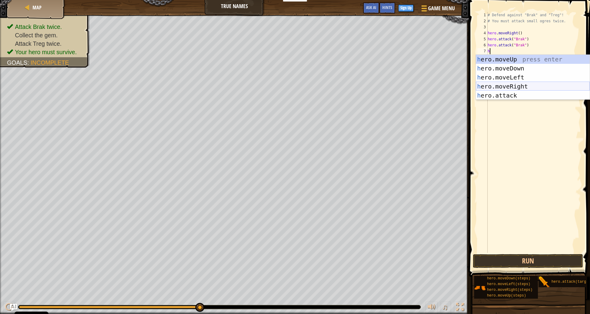
click at [520, 83] on div "h ero.moveUp press enter h ero.moveDown press enter h ero.moveLeft press enter …" at bounding box center [533, 86] width 114 height 63
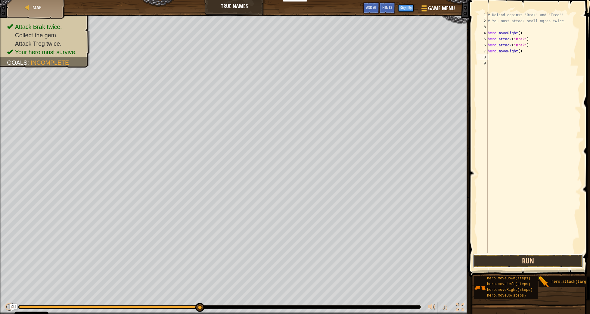
click at [530, 258] on button "Run" at bounding box center [528, 261] width 111 height 14
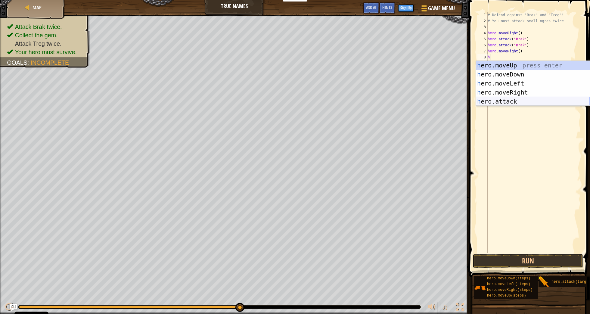
click at [510, 99] on div "h ero.moveUp press enter h ero.moveDown press enter h ero.moveLeft press enter …" at bounding box center [533, 92] width 114 height 63
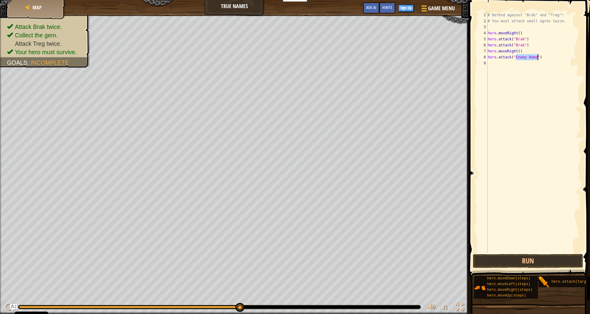
click at [518, 58] on div "# Defend against "Brak" and "Treg"! # You must attack small ogres twice. hero .…" at bounding box center [534, 138] width 95 height 253
click at [516, 57] on div "# Defend against "Brak" and "Treg"! # You must attack small ogres twice. hero .…" at bounding box center [534, 138] width 95 height 253
type textarea "hero.attack("TregEnemy Name")"
click at [545, 104] on div "# Defend against "Brak" and "Treg"! # You must attack small ogres twice. hero .…" at bounding box center [534, 138] width 95 height 253
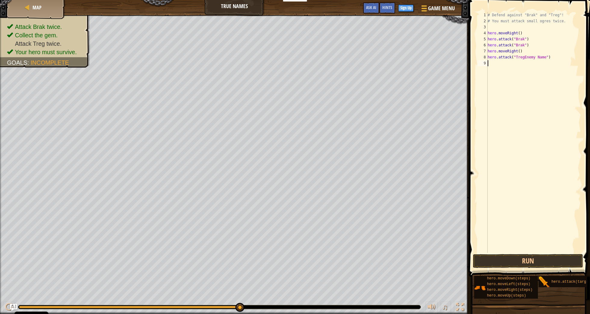
scroll to position [3, 0]
click at [547, 58] on div "# Defend against "Brak" and "Treg"! # You must attack small ogres twice. hero .…" at bounding box center [534, 138] width 95 height 253
type textarea "hero.attack("Treg")"
click at [540, 262] on button "Run" at bounding box center [528, 261] width 111 height 14
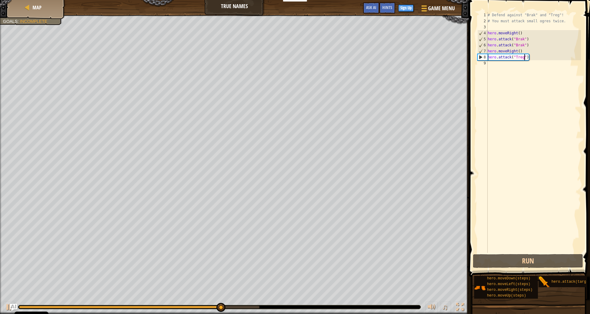
click at [490, 63] on div "# Defend against "Brak" and "Treg"! # You must attack small ogres twice. hero .…" at bounding box center [534, 138] width 95 height 253
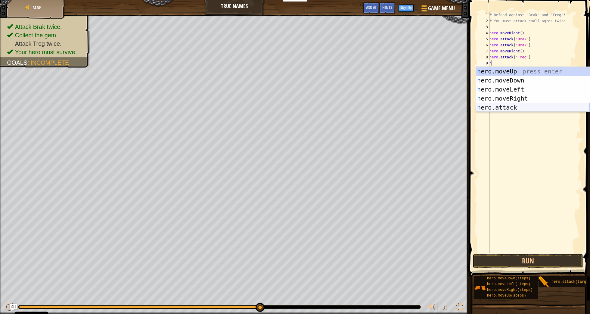
click at [512, 105] on div "h ero.moveUp press enter h ero.moveDown press enter h ero.moveLeft press enter …" at bounding box center [533, 98] width 114 height 63
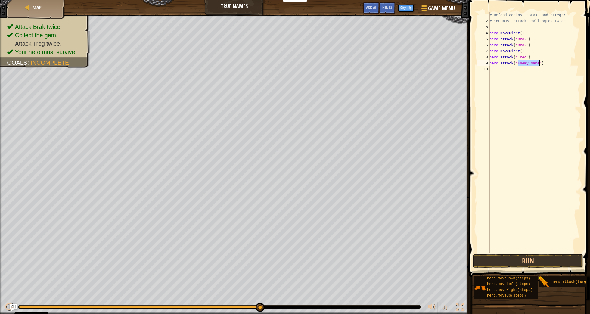
click at [519, 64] on div "# Defend against "Brak" and "Treg"! # You must attack small ogres twice. hero .…" at bounding box center [535, 138] width 93 height 253
click at [518, 61] on div "# Defend against "Brak" and "Treg"! # You must attack small ogres twice. hero .…" at bounding box center [535, 138] width 93 height 253
click at [548, 63] on div "# Defend against "Brak" and "Treg"! # You must attack small ogres twice. hero .…" at bounding box center [535, 138] width 93 height 253
type textarea "hero.attack("Treg")"
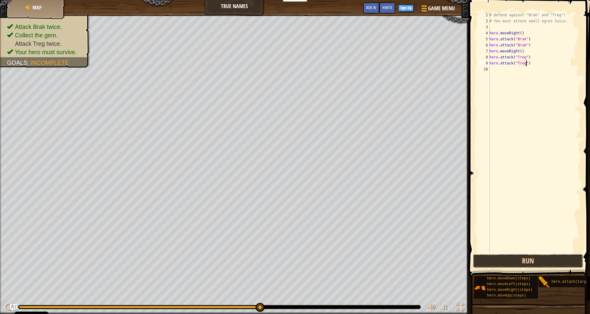
click at [540, 258] on button "Run" at bounding box center [528, 261] width 111 height 14
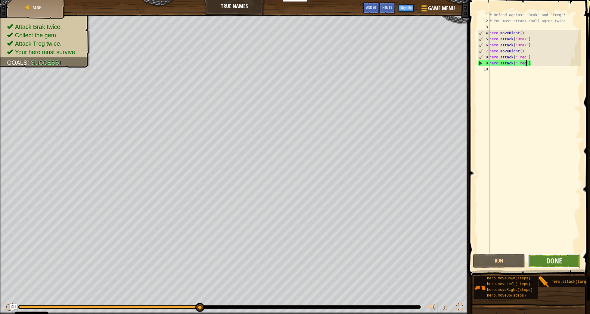
click at [553, 263] on span "Done" at bounding box center [555, 261] width 16 height 10
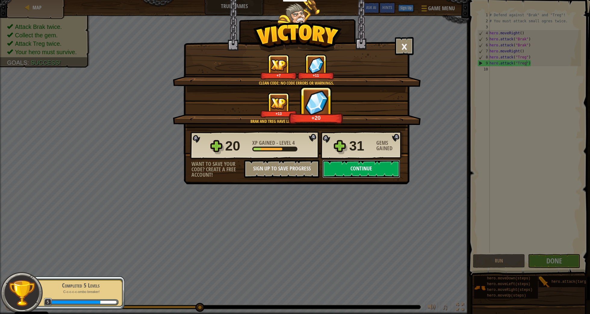
click at [356, 169] on button "Continue" at bounding box center [362, 169] width 78 height 18
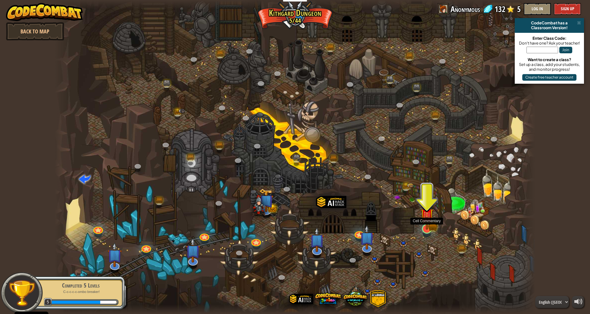
click at [428, 220] on img at bounding box center [427, 216] width 8 height 8
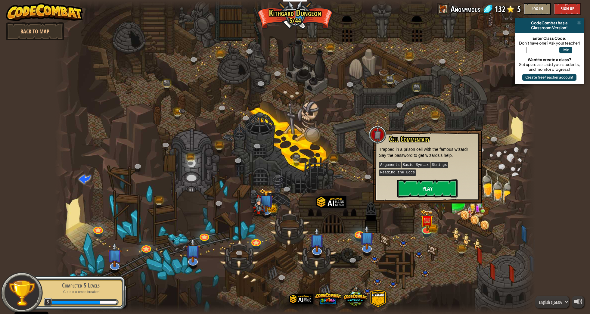
click at [411, 191] on button "Play" at bounding box center [428, 189] width 60 height 18
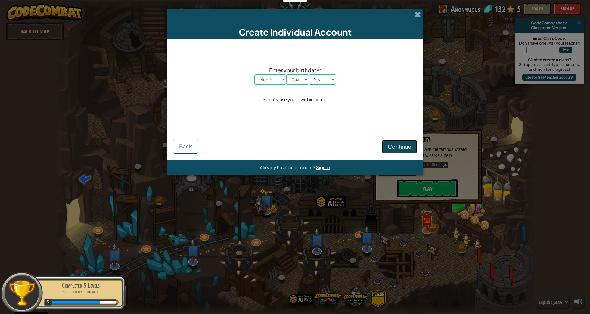
click at [396, 146] on span "Continue" at bounding box center [399, 146] width 23 height 7
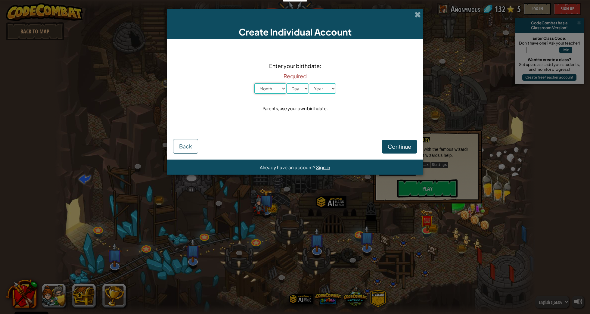
click at [275, 90] on select "Month January February March April May June July August September October Novem…" at bounding box center [271, 88] width 32 height 10
select select "3"
click at [304, 88] on select "Day 1 2 3 4 5 6 7 8 9 10 11 12 13 14 15 16 17 18 19 20 21 22 23 24 25 26 27 28 …" at bounding box center [298, 88] width 23 height 10
select select "16"
click at [323, 89] on select "Year [DATE] 2024 2023 2022 2021 2020 2019 2018 2017 2016 2015 2014 2013 2012 20…" at bounding box center [322, 88] width 27 height 10
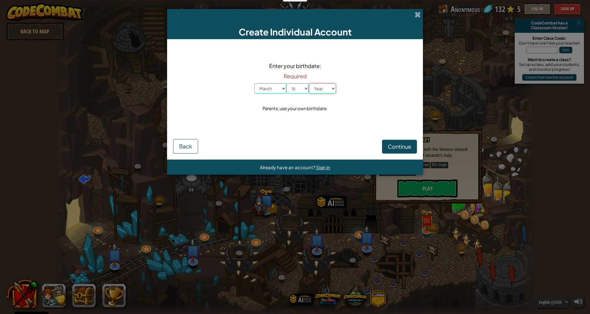
select select "2017"
click at [341, 116] on div "Enter your birthdate: Month January February March April May June July August S…" at bounding box center [295, 85] width 244 height 80
click at [393, 148] on span "Continue" at bounding box center [399, 146] width 23 height 7
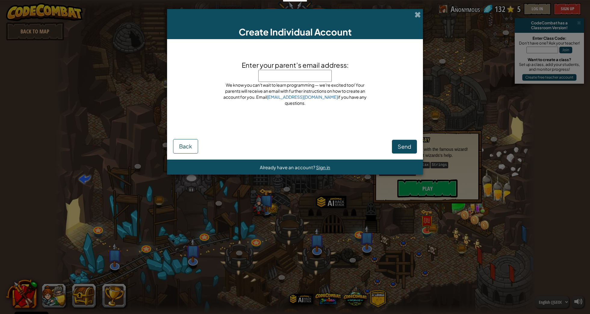
click at [301, 79] on input "Enter your parent’s email address:" at bounding box center [295, 76] width 74 height 12
type input "[PERSON_NAME][EMAIL_ADDRESS][DOMAIN_NAME]"
click at [407, 147] on span "Send" at bounding box center [405, 146] width 14 height 7
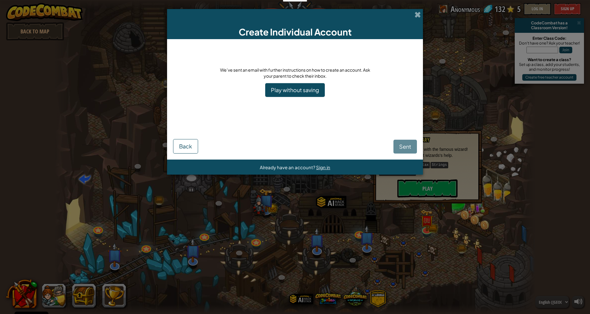
click at [378, 279] on div "Create Individual Account We’ve sent an email with further instructions on how …" at bounding box center [295, 157] width 590 height 314
click at [393, 284] on div "Create Individual Account We’ve sent an email with further instructions on how …" at bounding box center [295, 157] width 590 height 314
click at [111, 305] on div "Create Individual Account We’ve sent an email with further instructions on how …" at bounding box center [295, 157] width 590 height 314
drag, startPoint x: 146, startPoint y: 274, endPoint x: 234, endPoint y: 265, distance: 88.8
click at [234, 271] on div "Create Individual Account We’ve sent an email with further instructions on how …" at bounding box center [295, 157] width 590 height 314
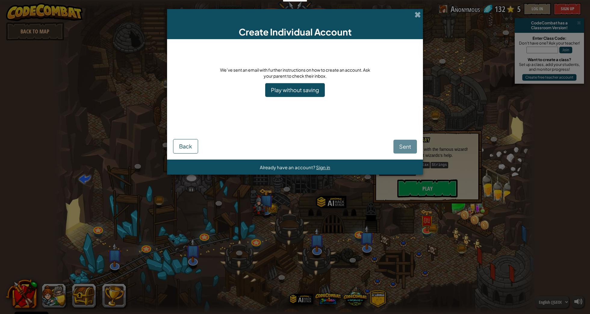
click at [234, 265] on div "Create Individual Account We’ve sent an email with further instructions on how …" at bounding box center [295, 157] width 590 height 314
drag, startPoint x: 235, startPoint y: 261, endPoint x: 286, endPoint y: 253, distance: 51.6
click at [286, 253] on div "Create Individual Account We’ve sent an email with further instructions on how …" at bounding box center [295, 157] width 590 height 314
click at [264, 239] on div "Create Individual Account We’ve sent an email with further instructions on how …" at bounding box center [295, 157] width 590 height 314
click at [256, 241] on div "Create Individual Account We’ve sent an email with further instructions on how …" at bounding box center [295, 157] width 590 height 314
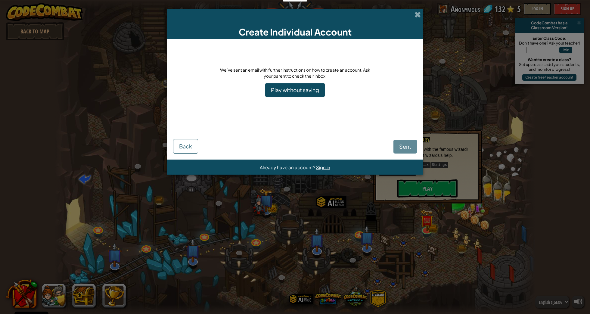
drag, startPoint x: 260, startPoint y: 246, endPoint x: 263, endPoint y: 245, distance: 3.4
click at [261, 246] on div "Create Individual Account We’ve sent an email with further instructions on how …" at bounding box center [295, 157] width 590 height 314
drag, startPoint x: 342, startPoint y: 194, endPoint x: 343, endPoint y: 198, distance: 3.9
click at [343, 197] on div "Create Individual Account We’ve sent an email with further instructions on how …" at bounding box center [295, 157] width 590 height 314
drag, startPoint x: 355, startPoint y: 211, endPoint x: 373, endPoint y: 225, distance: 22.7
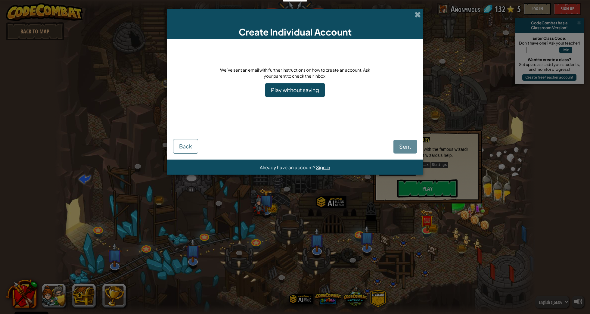
click at [363, 218] on div "Create Individual Account We’ve sent an email with further instructions on how …" at bounding box center [295, 157] width 590 height 314
click at [374, 226] on div "Create Individual Account We’ve sent an email with further instructions on how …" at bounding box center [295, 157] width 590 height 314
click at [375, 227] on div "Create Individual Account We’ve sent an email with further instructions on how …" at bounding box center [295, 157] width 590 height 314
click at [241, 72] on span "We’ve sent an email with further instructions on how to create an account. Ask …" at bounding box center [295, 72] width 150 height 11
click at [57, 301] on div "Create Individual Account We’ve sent an email with further instructions on how …" at bounding box center [295, 157] width 590 height 314
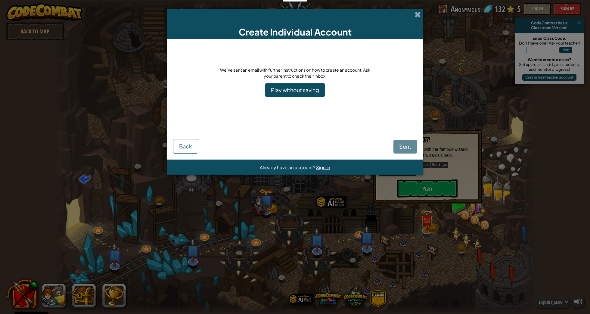
click at [34, 288] on div "Create Individual Account We’ve sent an email with further instructions on how …" at bounding box center [295, 157] width 590 height 314
click at [321, 169] on span "Sign in" at bounding box center [323, 167] width 14 height 6
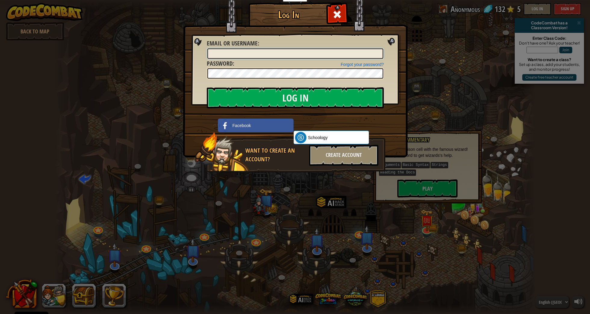
click at [241, 54] on input "Email or Username :" at bounding box center [296, 54] width 176 height 10
type input "[PERSON_NAME][EMAIL_ADDRESS][DOMAIN_NAME]"
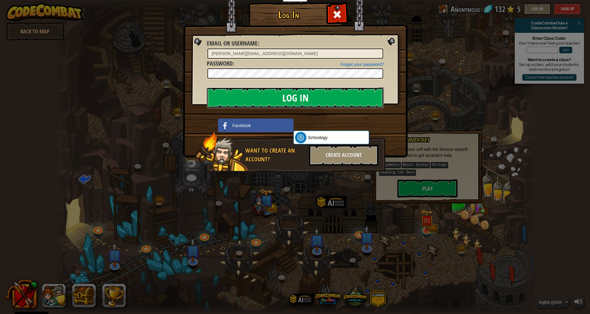
click at [345, 98] on input "Log In" at bounding box center [295, 97] width 177 height 21
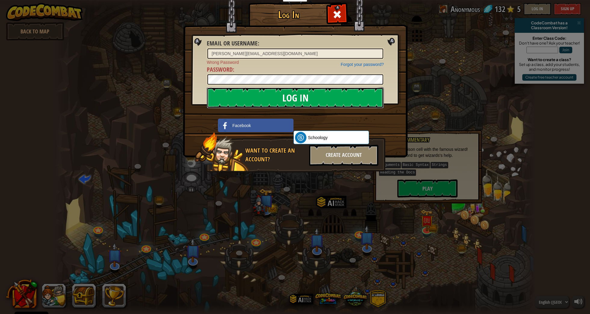
click at [319, 96] on input "Log In" at bounding box center [295, 97] width 177 height 21
